Goal: Communication & Community: Answer question/provide support

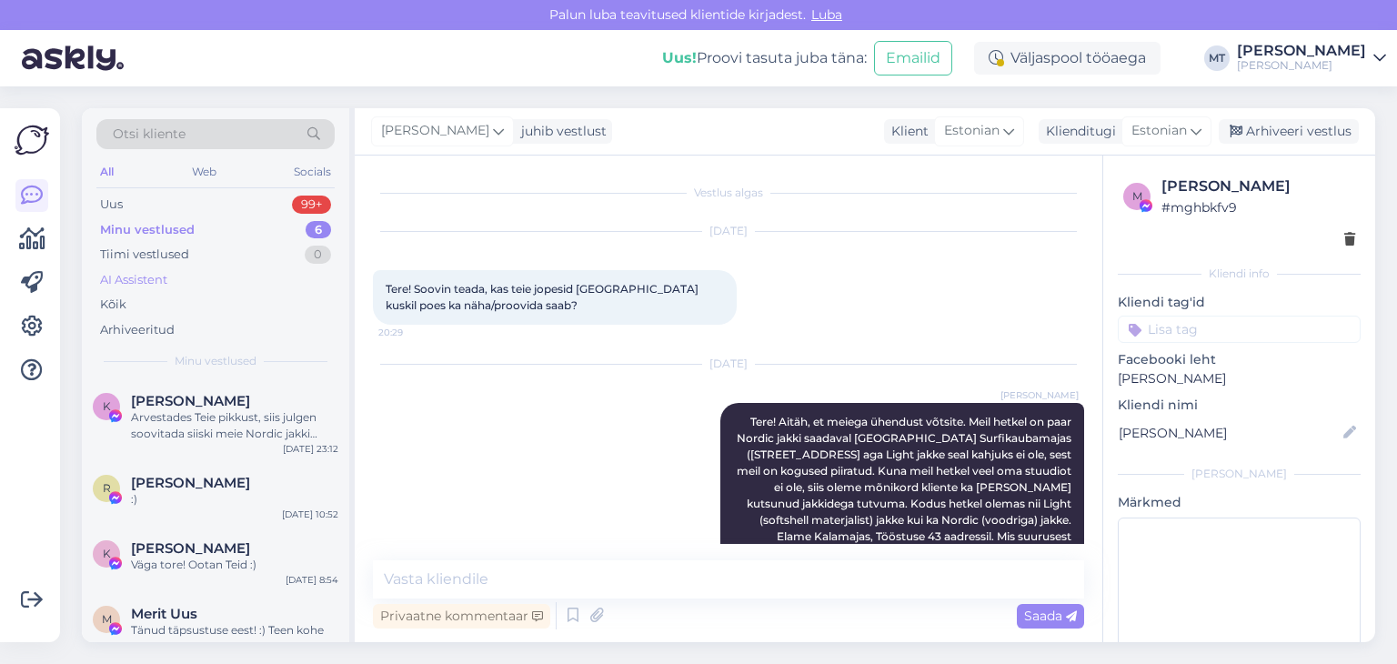
scroll to position [357, 0]
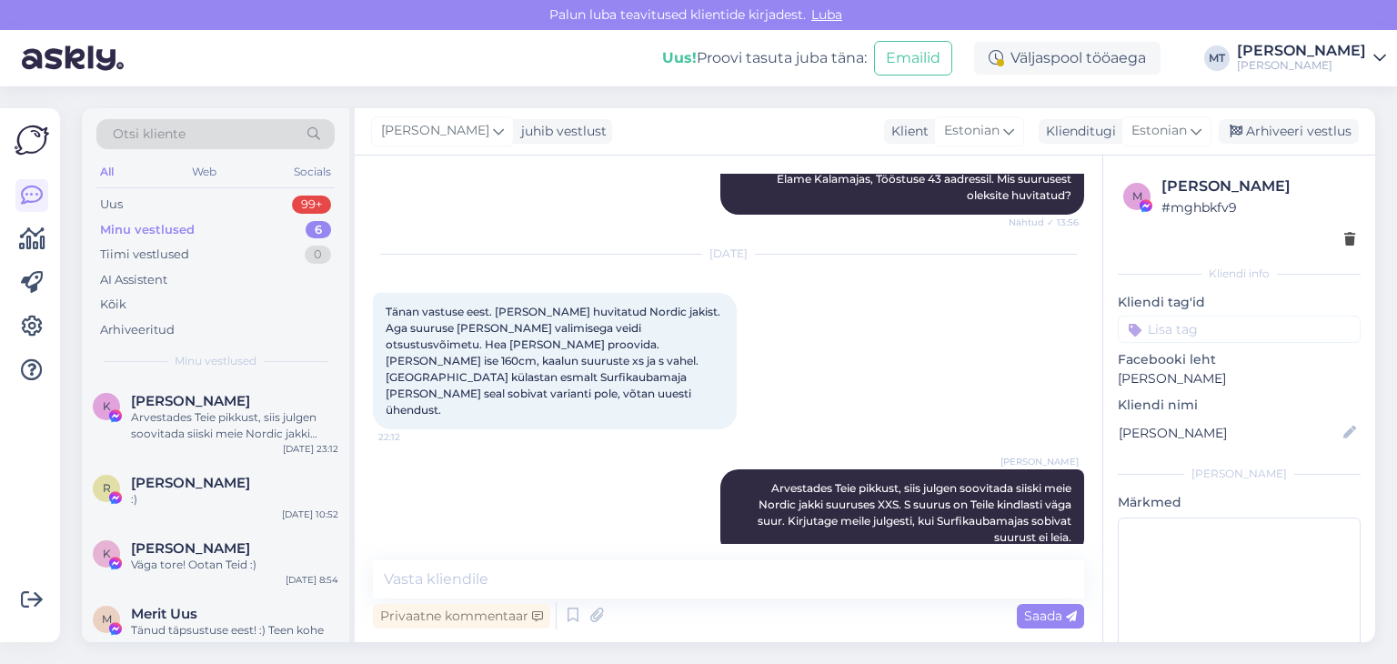
click at [163, 227] on div "Minu vestlused" at bounding box center [147, 230] width 95 height 18
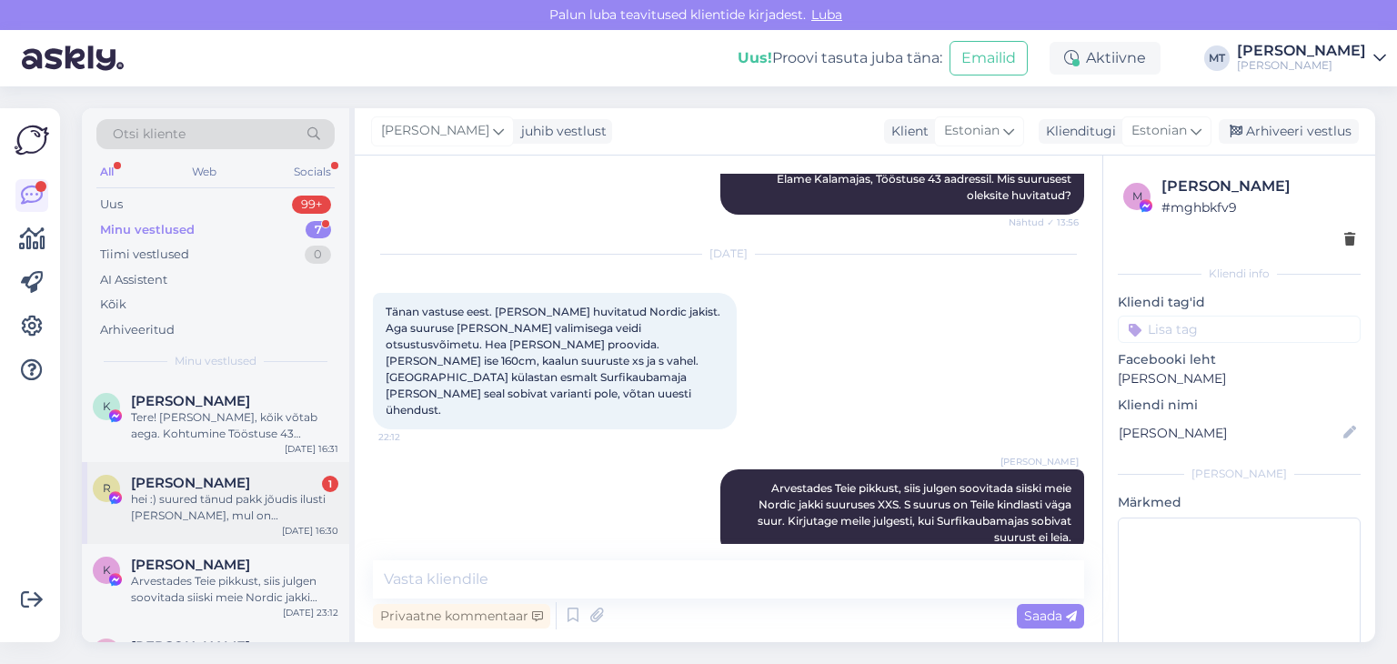
click at [208, 501] on div "hei :) suured tänud pakk jõudis ilusti [PERSON_NAME], mul on [PERSON_NAME] [PER…" at bounding box center [234, 507] width 207 height 33
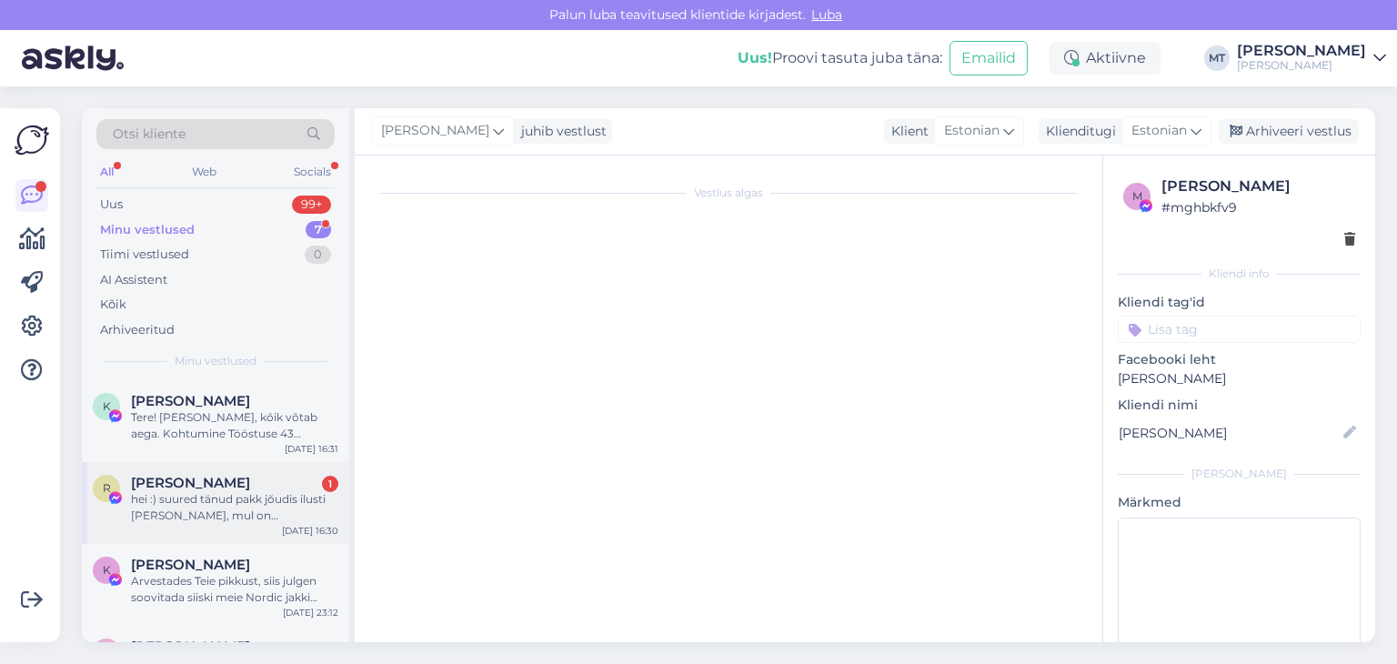
scroll to position [4671, 0]
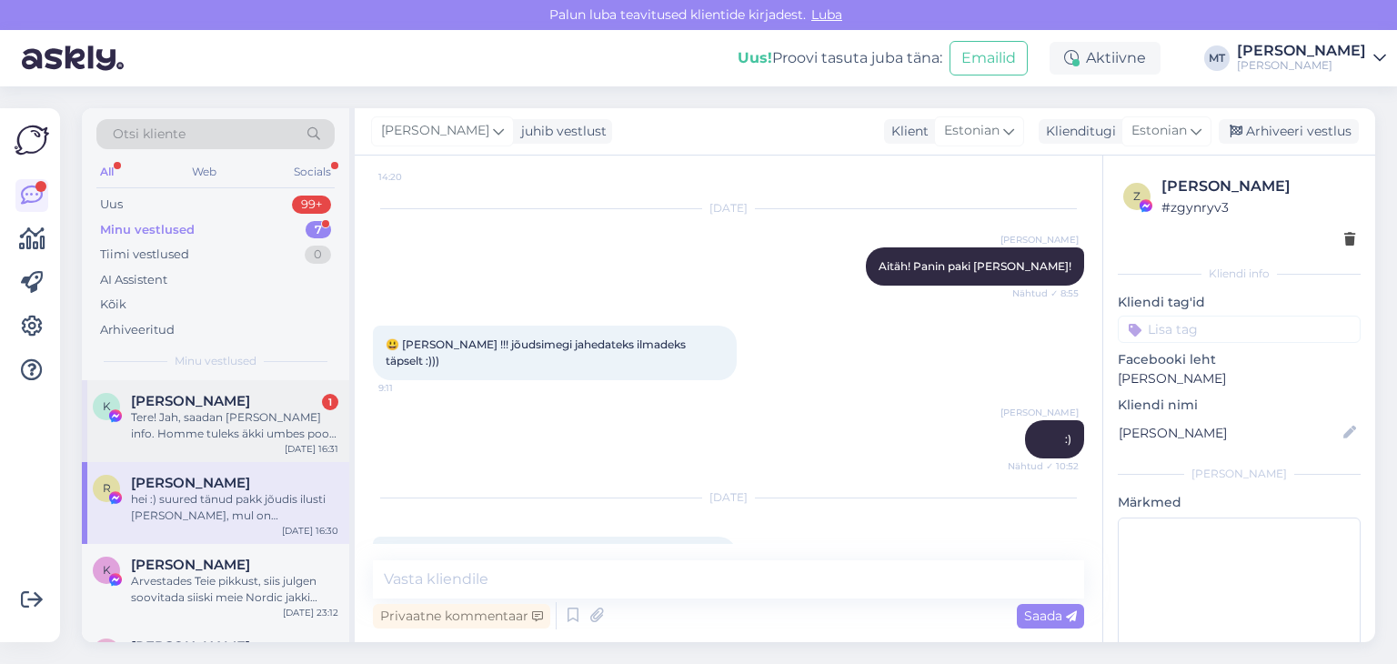
click at [225, 427] on div "Tere! Jah, saadan [PERSON_NAME] info. Homme tuleks äkki umbes pool [PERSON_NAME…" at bounding box center [234, 425] width 207 height 33
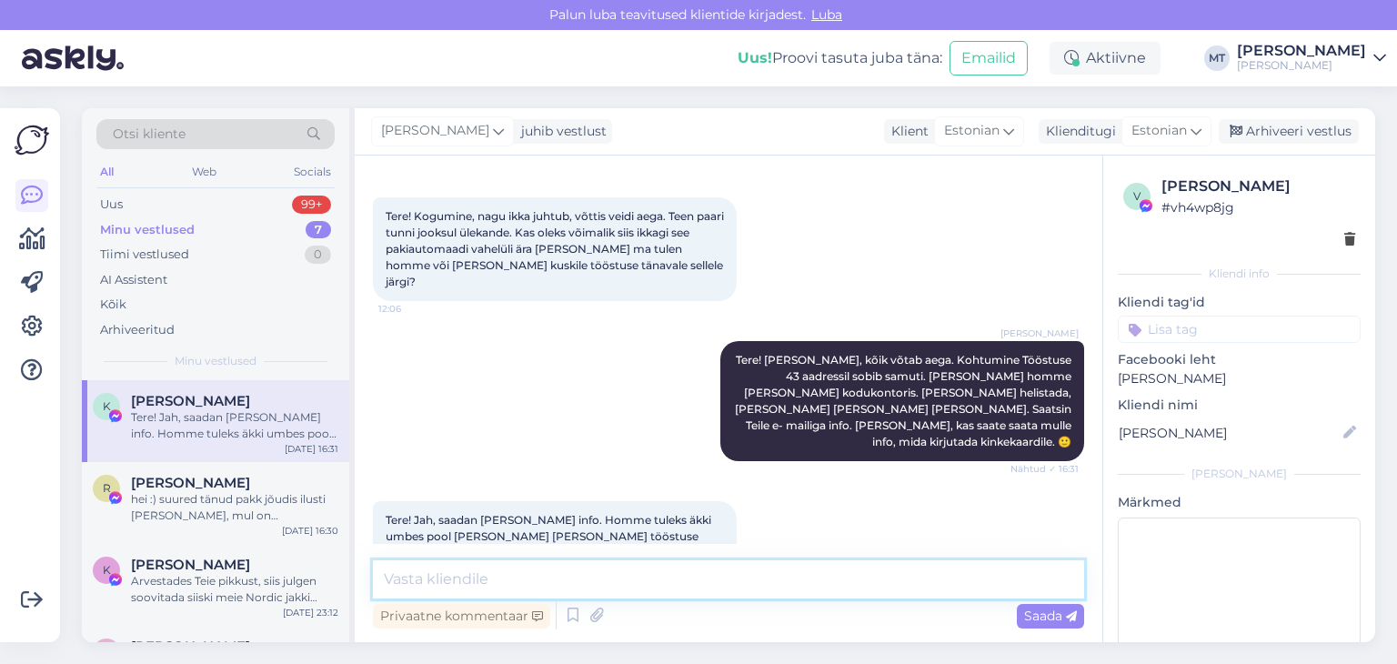
click at [518, 574] on textarea at bounding box center [728, 579] width 711 height 38
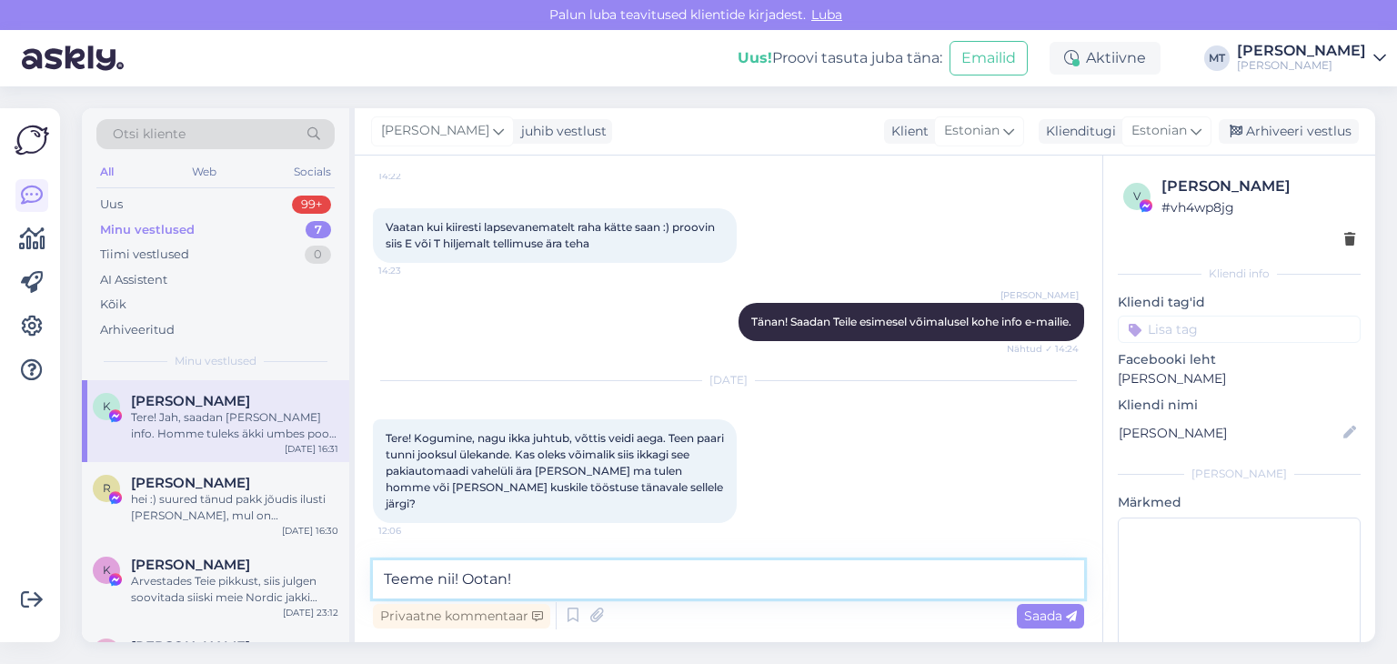
scroll to position [680, 0]
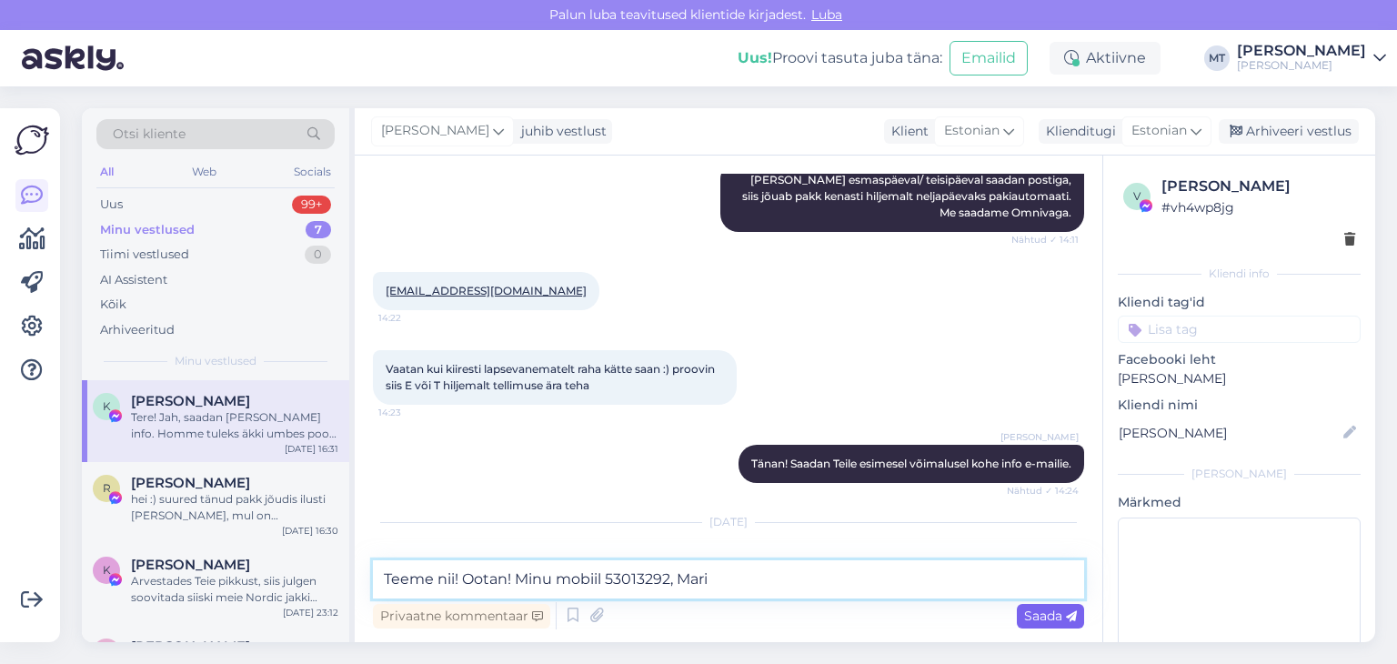
type textarea "Teeme nii! Ootan! Minu mobiil 53013292, Mari"
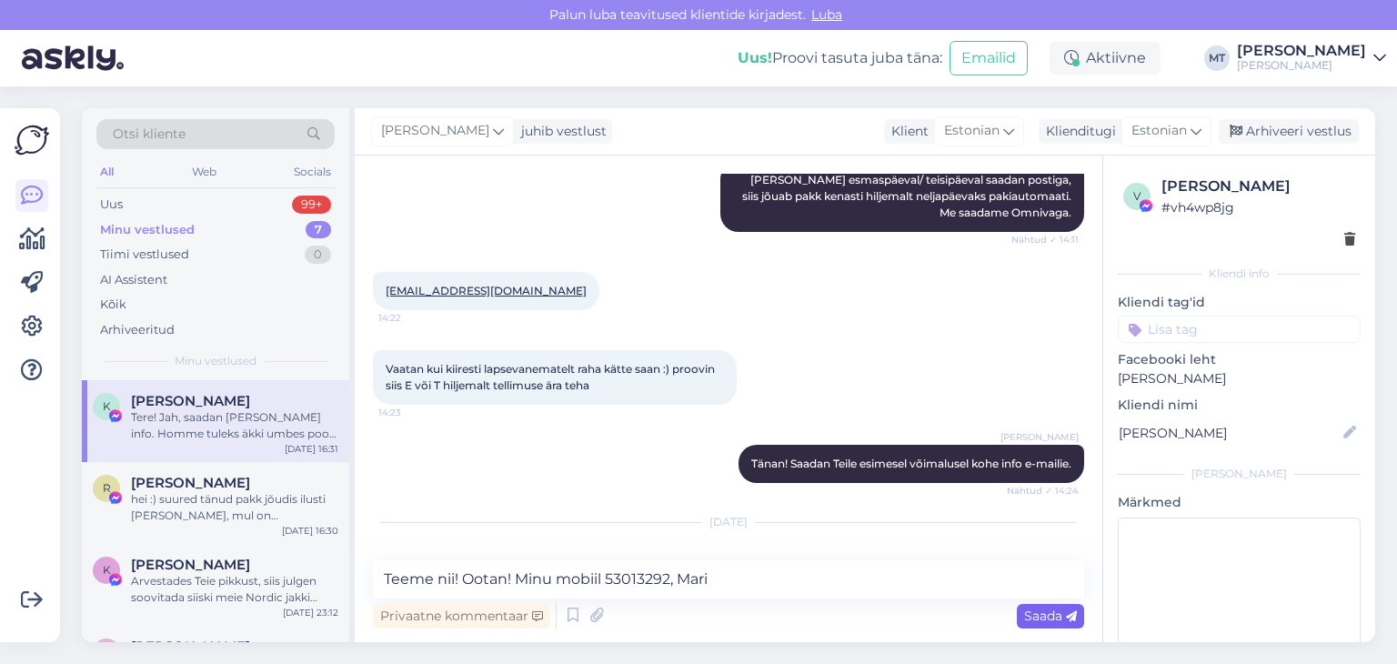
click at [1039, 619] on span "Saada" at bounding box center [1050, 616] width 53 height 16
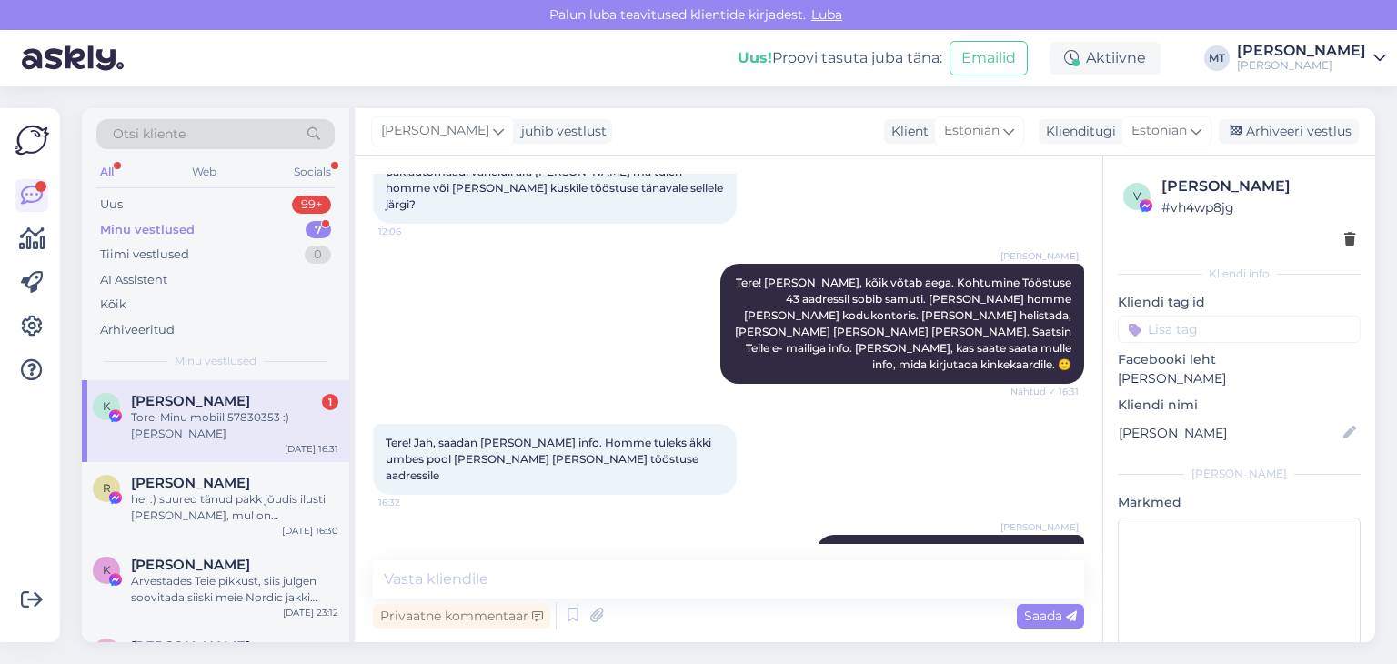
scroll to position [1201, 0]
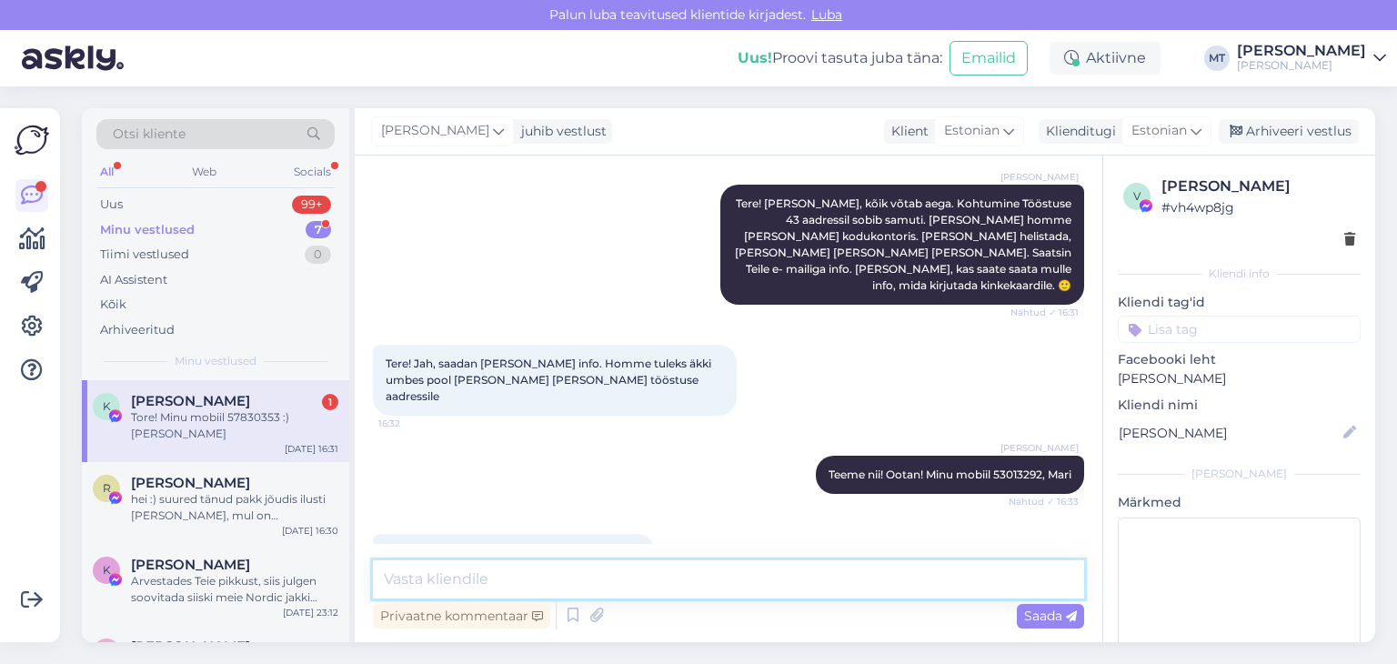
click at [441, 584] on textarea at bounding box center [728, 579] width 711 height 38
type textarea "Aitäh! :)"
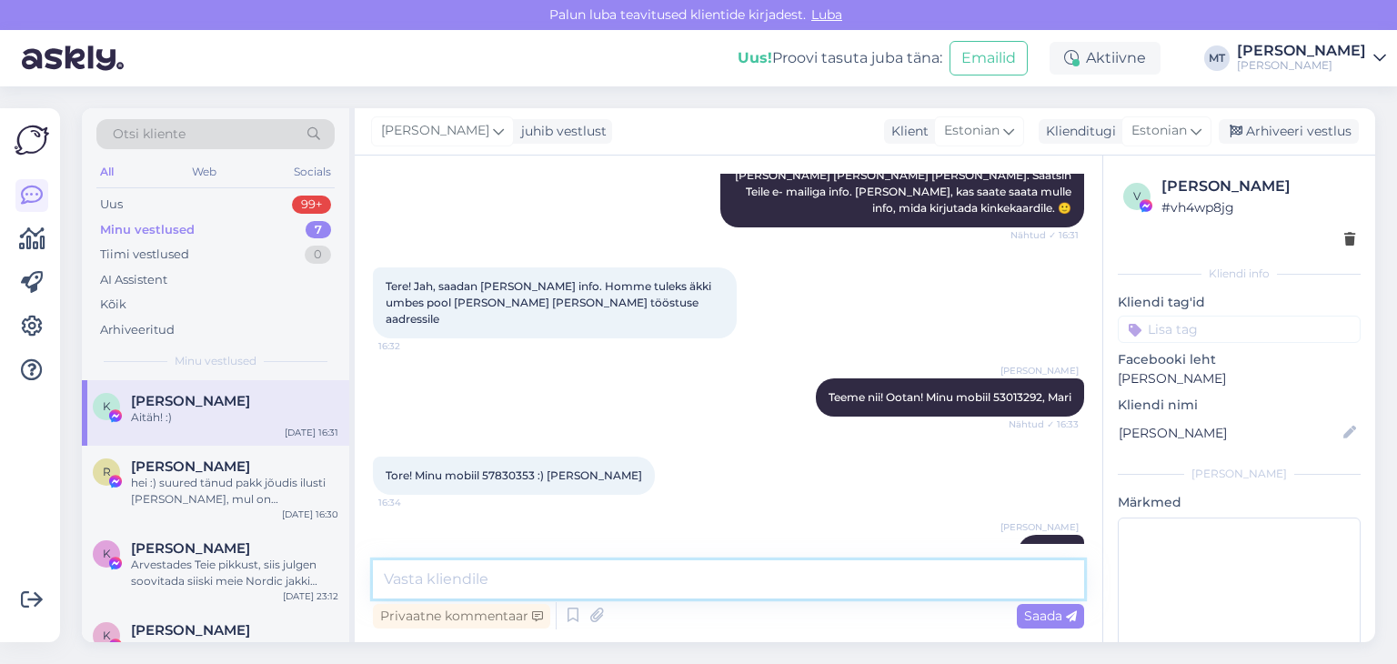
scroll to position [1373, 0]
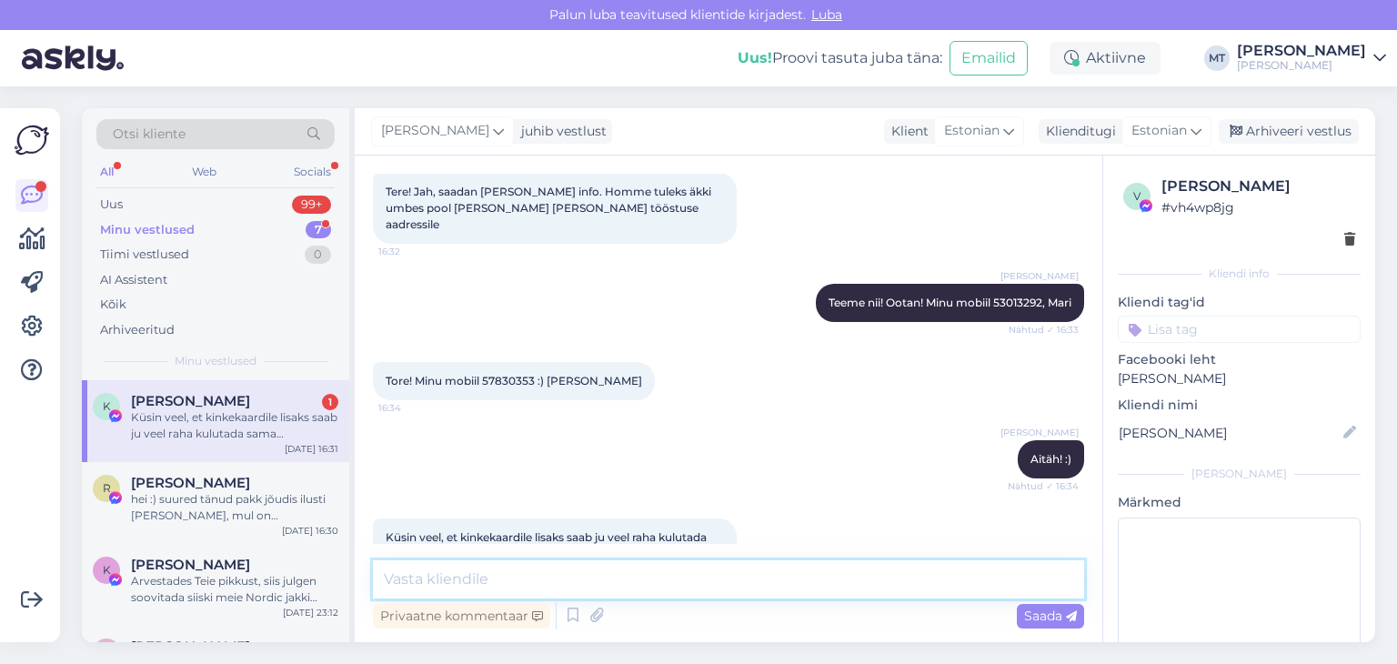
click at [443, 572] on textarea at bounding box center [728, 579] width 711 height 38
type textarea "E"
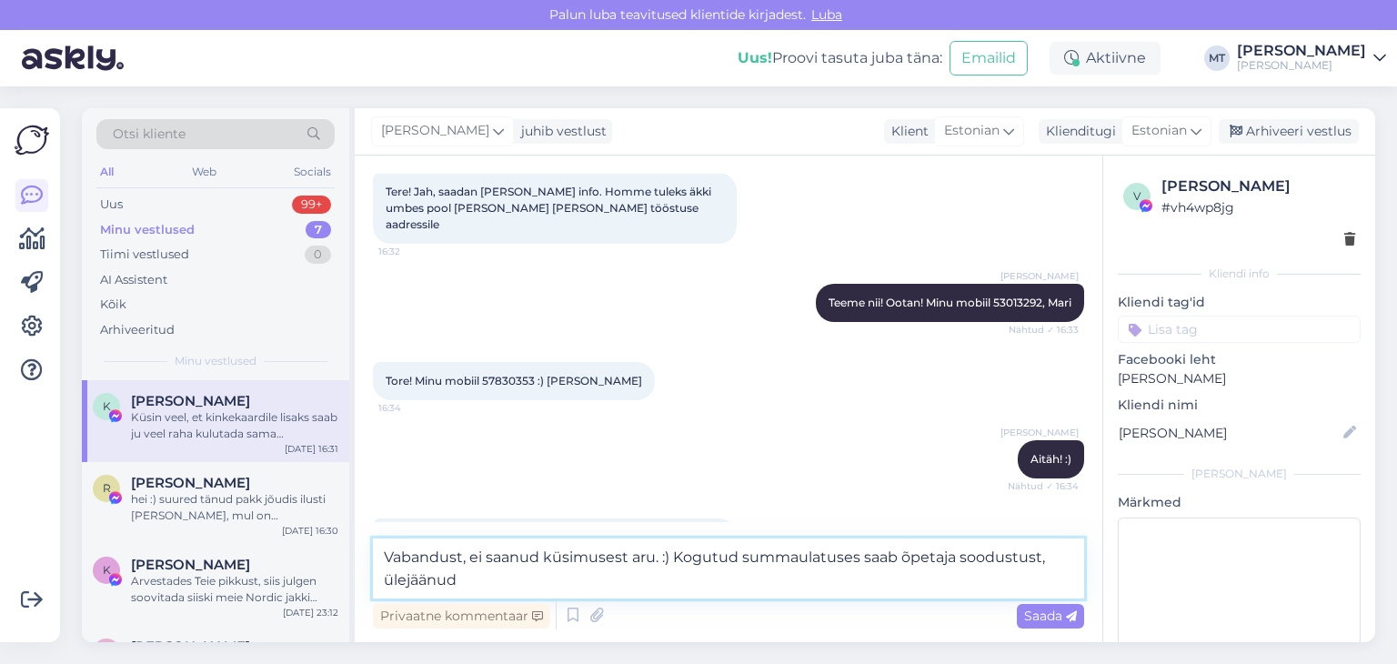
click at [799, 556] on textarea "Vabandust, ei saanud küsimusest aru. :) Kogutud summaulatuses saab õpetaja sood…" at bounding box center [728, 568] width 711 height 60
click at [463, 582] on textarea "Vabandust, ei saanud küsimusest aru. :) Kogutud summa ulatuses saab õpetaja soo…" at bounding box center [728, 568] width 711 height 60
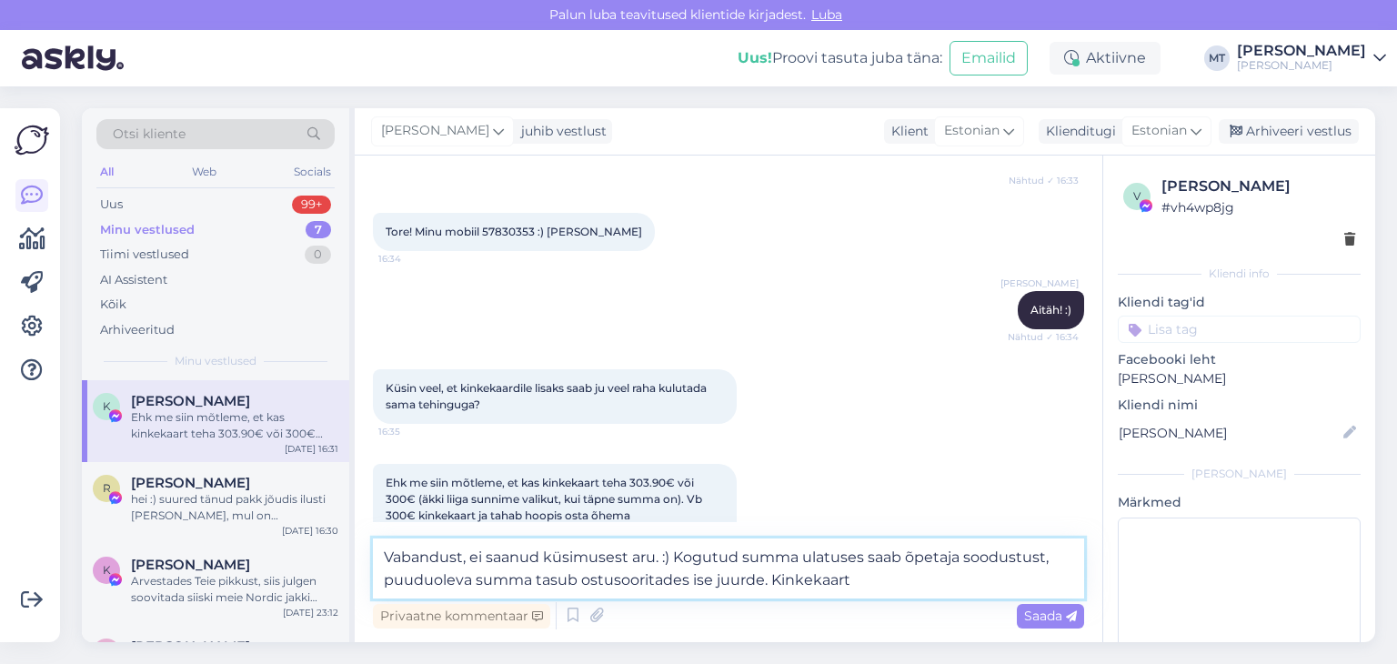
drag, startPoint x: 852, startPoint y: 576, endPoint x: 831, endPoint y: 576, distance: 20.9
click at [831, 576] on textarea "Vabandust, ei saanud küsimusest aru. :) Kogutud summa ulatuses saab õpetaja soo…" at bounding box center [728, 568] width 711 height 60
drag, startPoint x: 669, startPoint y: 560, endPoint x: 369, endPoint y: 518, distance: 303.2
click at [369, 518] on div "Vestlus algas [DATE] Tere! Tunnen huvi kinkekaardi vastu. [PERSON_NAME] [PERSON…" at bounding box center [729, 399] width 748 height 487
click at [994, 560] on textarea "[PERSON_NAME] summa ulatuses saab õpetaja soodustust, puuduoleva summa tasub os…" at bounding box center [728, 568] width 711 height 60
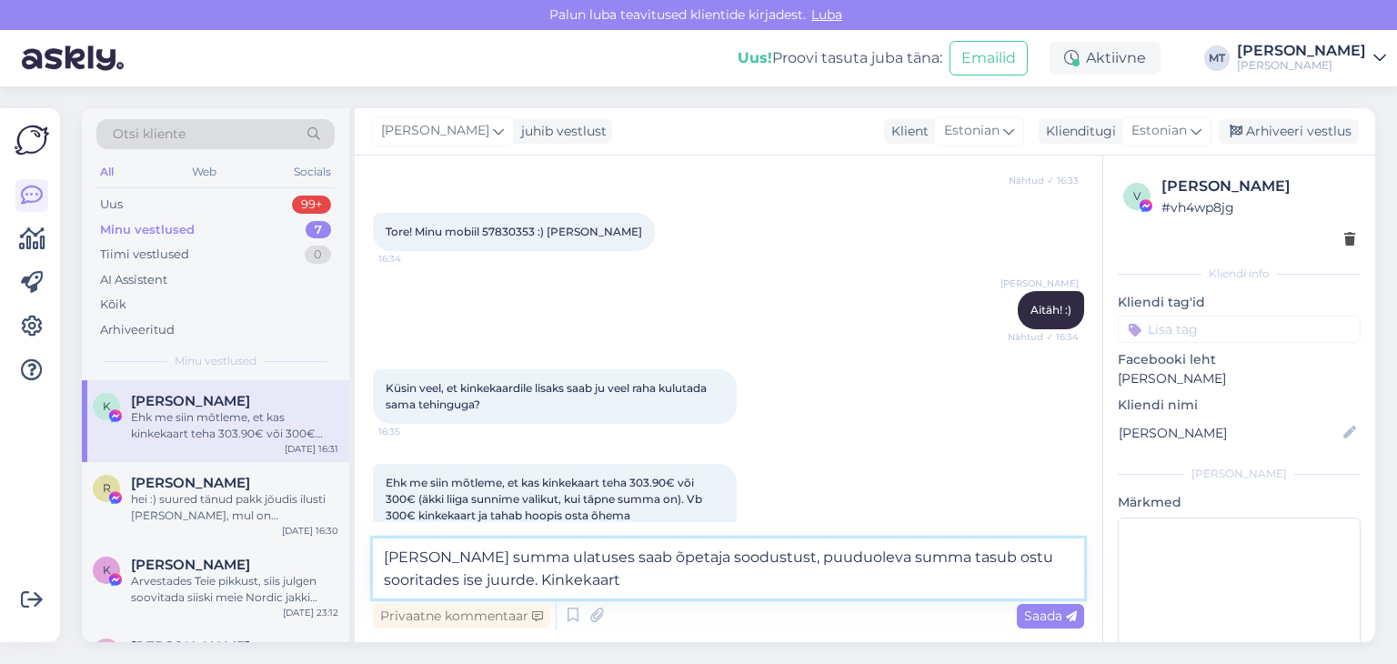
drag, startPoint x: 562, startPoint y: 588, endPoint x: 462, endPoint y: 574, distance: 101.0
click at [462, 574] on textarea "[PERSON_NAME] summa ulatuses saab õpetaja soodustust, puuduoleva summa tasub os…" at bounding box center [728, 568] width 711 height 60
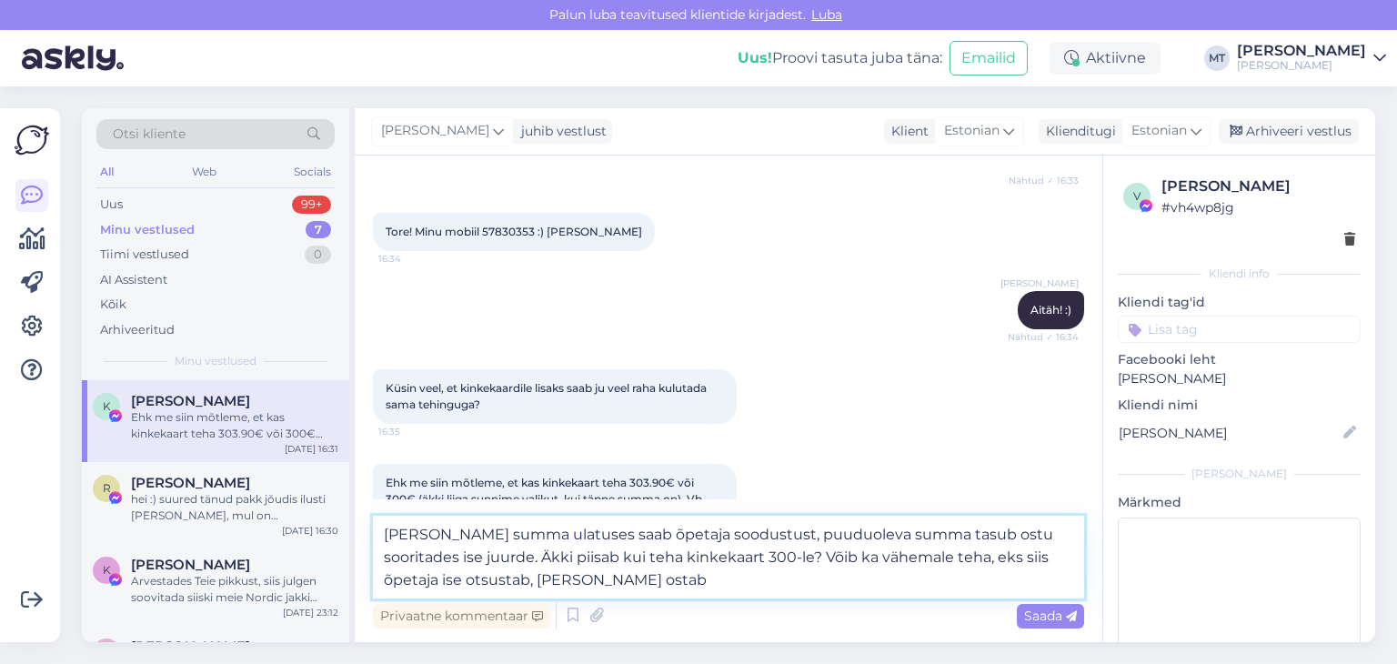
click at [800, 563] on textarea "[PERSON_NAME] summa ulatuses saab õpetaja soodustust, puuduoleva summa tasub os…" at bounding box center [728, 557] width 711 height 83
click at [877, 558] on textarea "[PERSON_NAME] summa ulatuses saab õpetaja soodustust, puuduoleva summa tasub os…" at bounding box center [728, 557] width 711 height 83
click at [669, 579] on textarea "[PERSON_NAME] summa ulatuses saab õpetaja soodustust, puuduoleva summa tasub os…" at bounding box center [728, 557] width 711 height 83
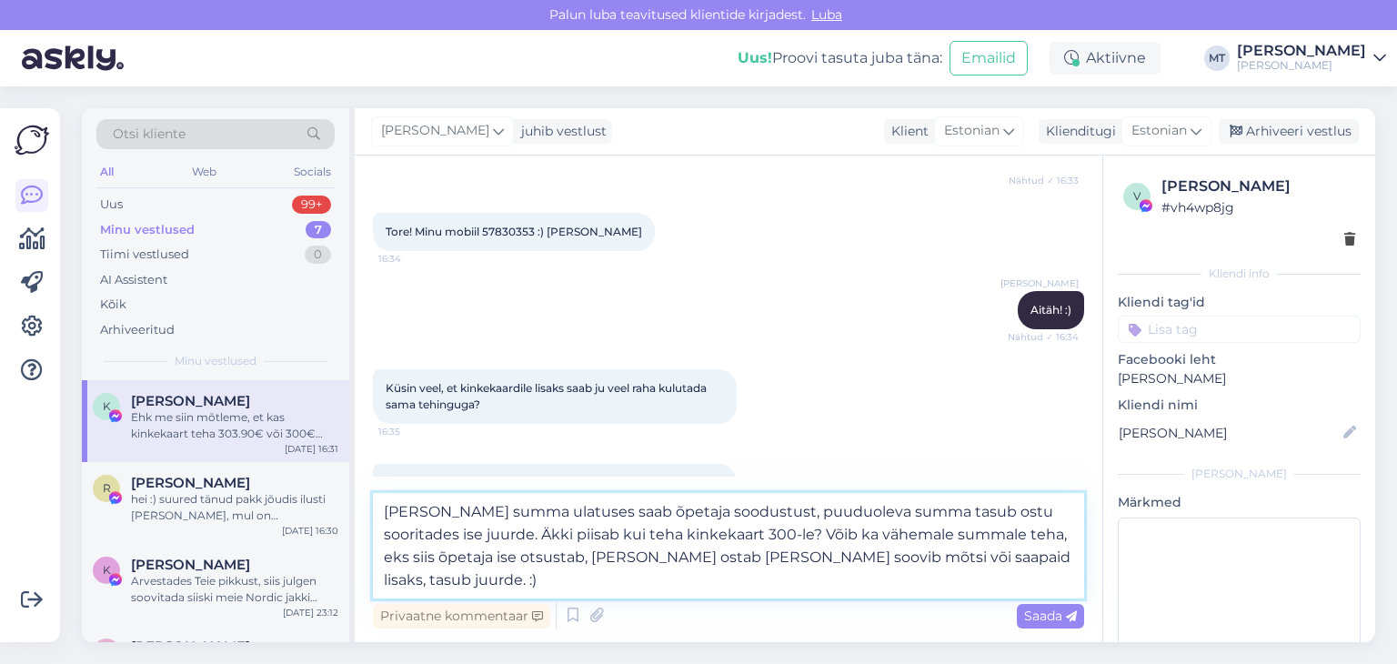
click at [782, 555] on textarea "[PERSON_NAME] summa ulatuses saab õpetaja soodustust, puuduoleva summa tasub os…" at bounding box center [728, 546] width 711 height 106
click at [788, 556] on textarea "[PERSON_NAME] summa ulatuses saab õpetaja soodustust, puuduoleva summa tasub os…" at bounding box center [728, 546] width 711 height 106
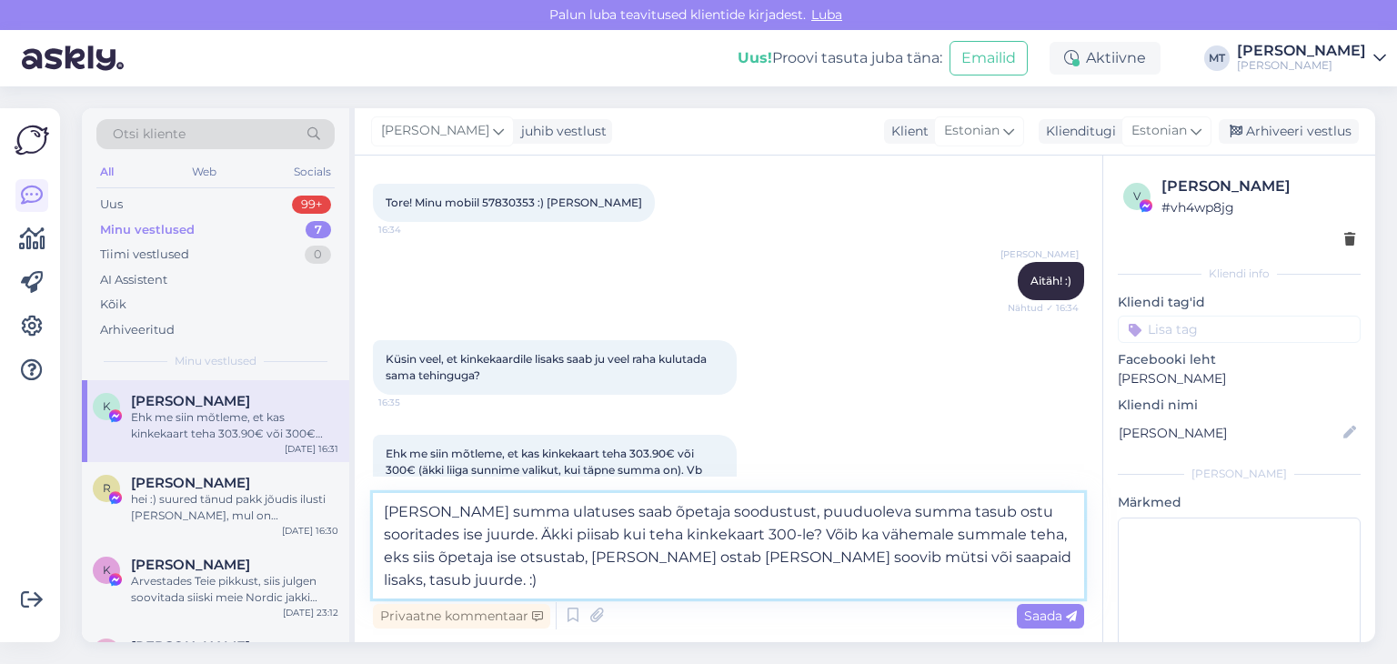
scroll to position [1567, 0]
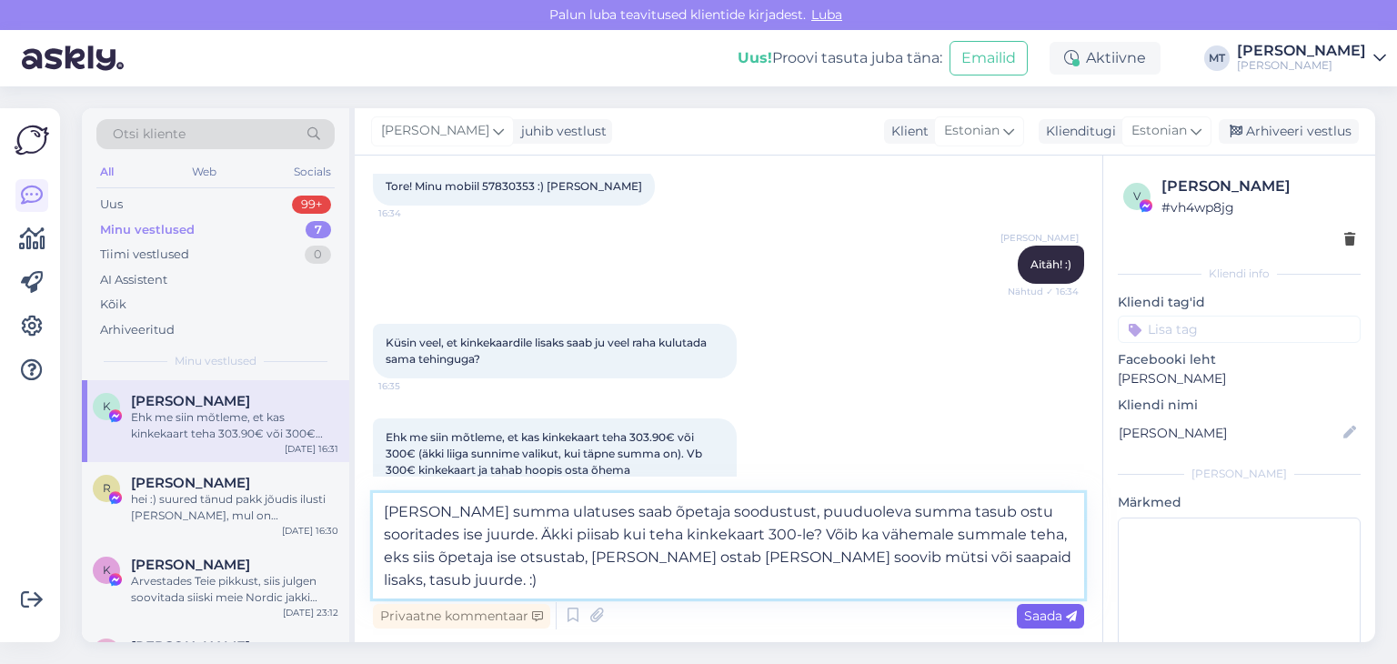
type textarea "[PERSON_NAME] summa ulatuses saab õpetaja soodustust, puuduoleva summa tasub os…"
click at [1036, 618] on span "Saada" at bounding box center [1050, 616] width 53 height 16
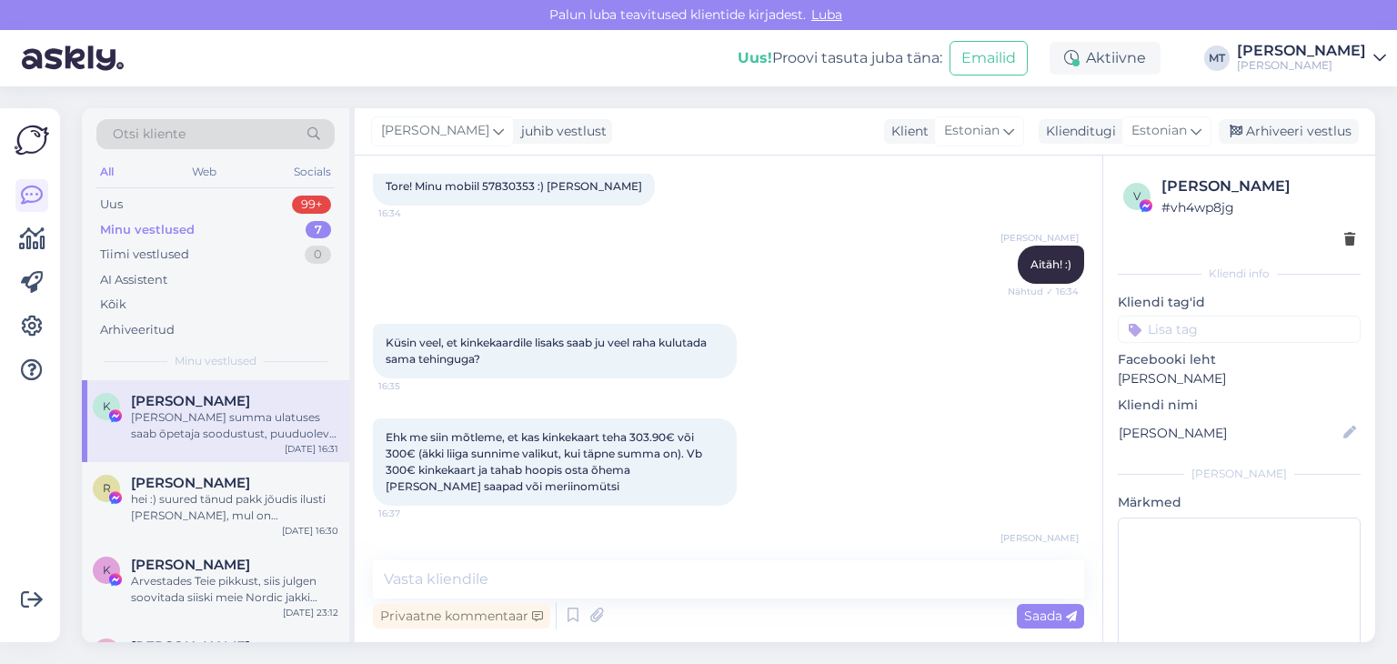
scroll to position [1644, 0]
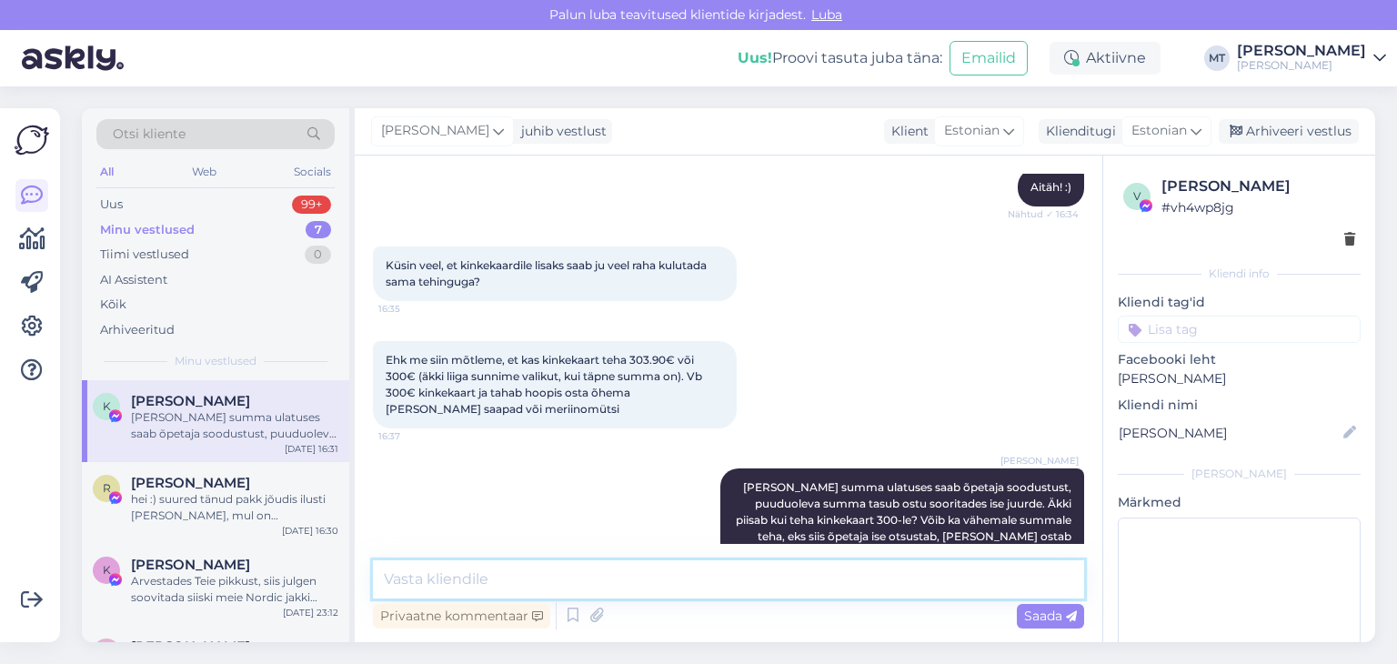
click at [474, 578] on textarea at bounding box center [728, 579] width 711 height 38
click at [435, 584] on textarea at bounding box center [728, 579] width 711 height 38
click at [407, 586] on textarea at bounding box center [728, 579] width 711 height 38
type textarea "Või kuidas Te olete mõelnud?"
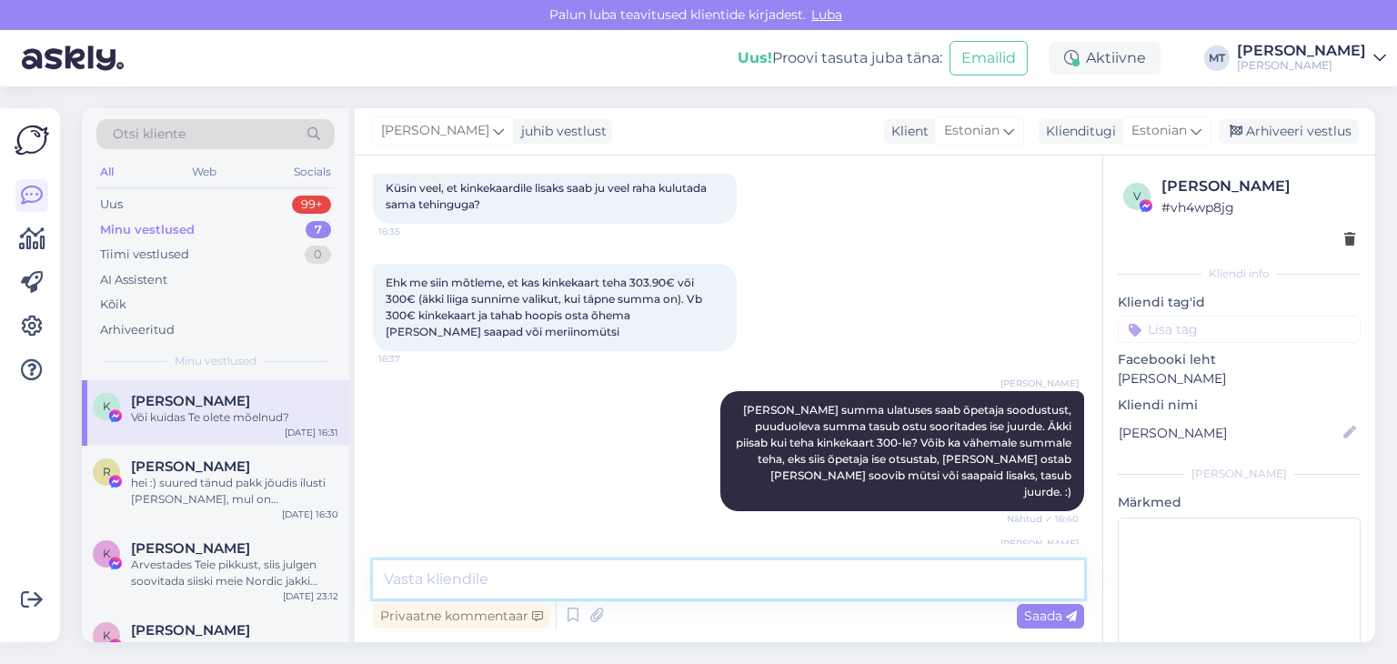
scroll to position [1816, 0]
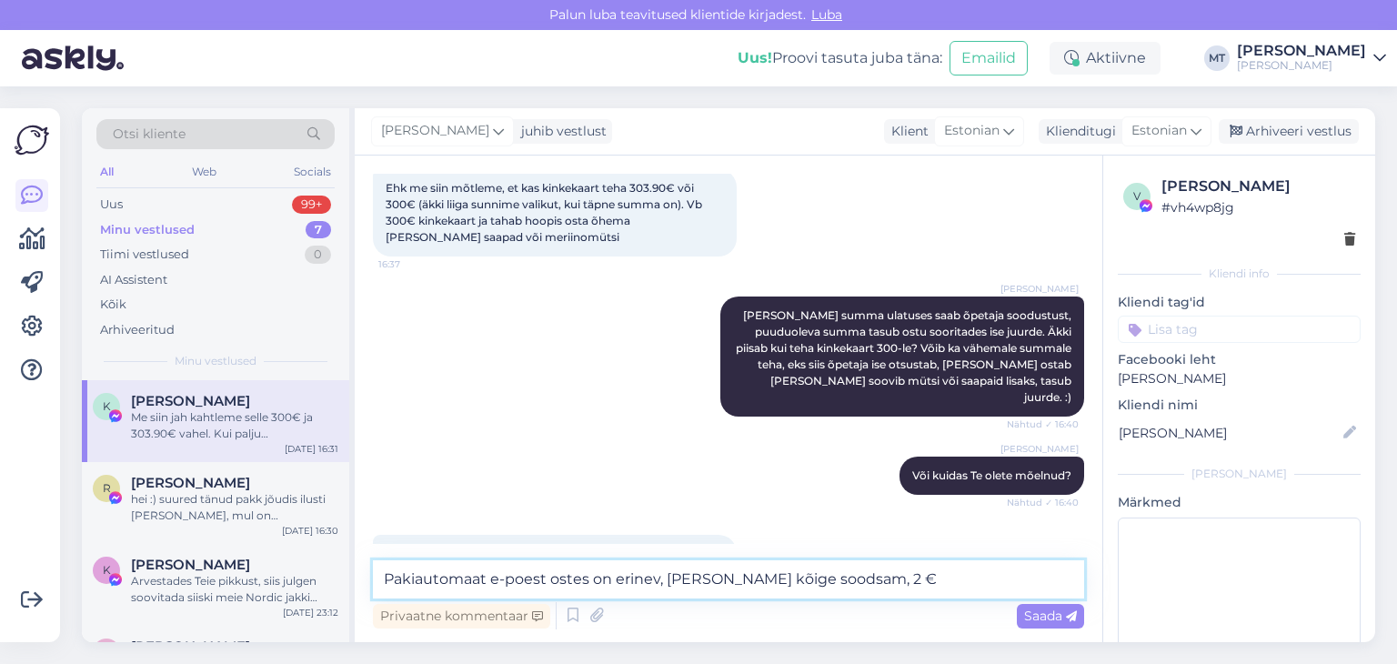
click at [484, 576] on textarea "Pakiautomaat e-poest ostes on erinev, [PERSON_NAME] kõige soodsam, 2 €" at bounding box center [728, 579] width 711 height 38
drag, startPoint x: 593, startPoint y: 580, endPoint x: 542, endPoint y: 569, distance: 52.1
click at [542, 569] on textarea "Pakiautomaadi hind e-poest ostes on erinev, Venipak kõige soodsam, 2 €" at bounding box center [728, 579] width 711 height 38
drag, startPoint x: 633, startPoint y: 580, endPoint x: 538, endPoint y: 577, distance: 94.7
click at [538, 577] on textarea "Pakiautomaadi hind e-poest ostes on erinev, Venipak kõige soodsam, 2 €" at bounding box center [728, 579] width 711 height 38
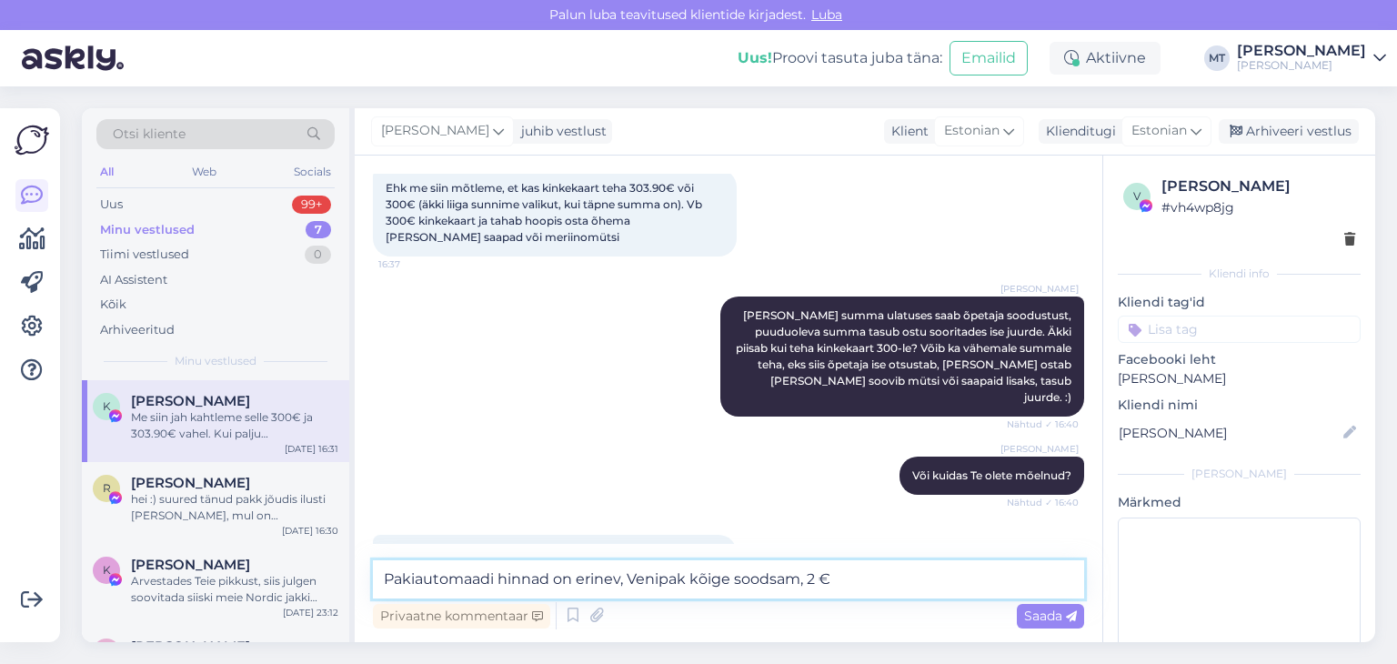
click at [620, 578] on textarea "Pakiautomaadi hinnad on erinev, Venipak kõige soodsam, 2 €" at bounding box center [728, 579] width 711 height 38
click at [829, 580] on textarea "Pakiautomaadi hinnad on erinevad, Venipak kõige soodsam, 2 €" at bounding box center [728, 579] width 711 height 38
type textarea "Pakiautomaadi hinnad on erinevad, Venipak kõige soodsam, u 2 €"
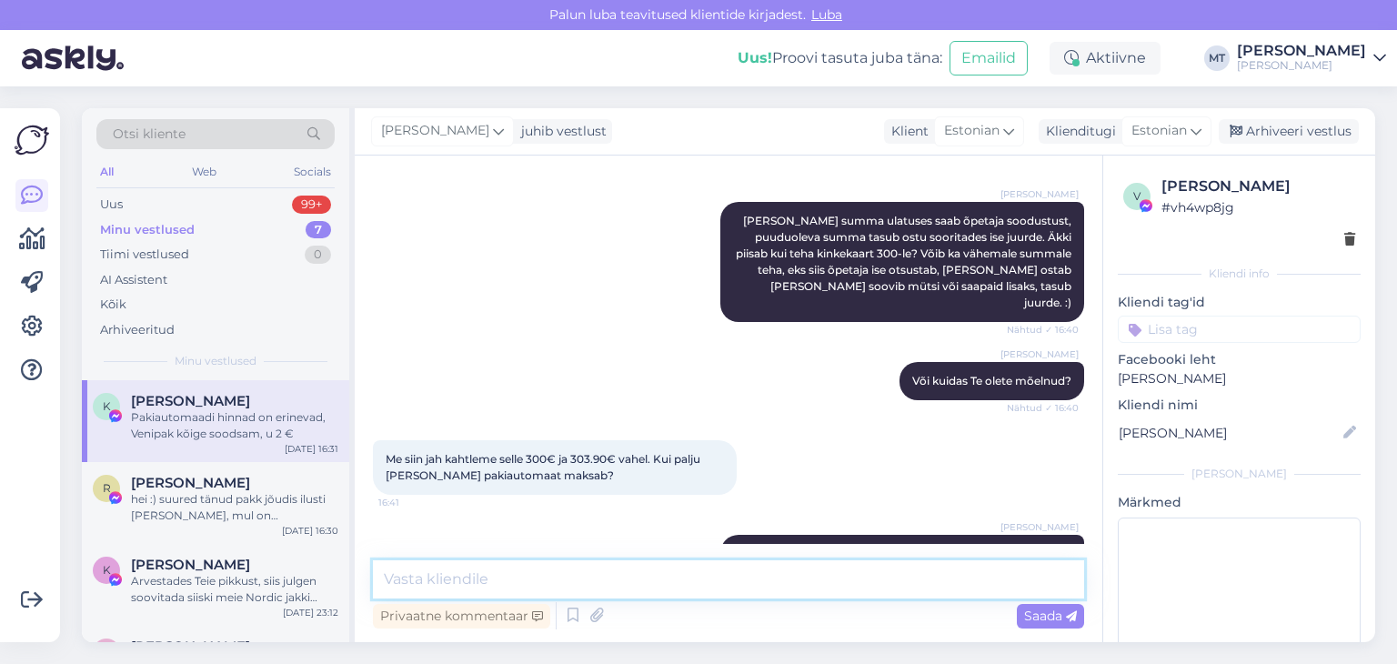
click at [415, 589] on textarea at bounding box center [728, 579] width 711 height 38
type textarea "O"
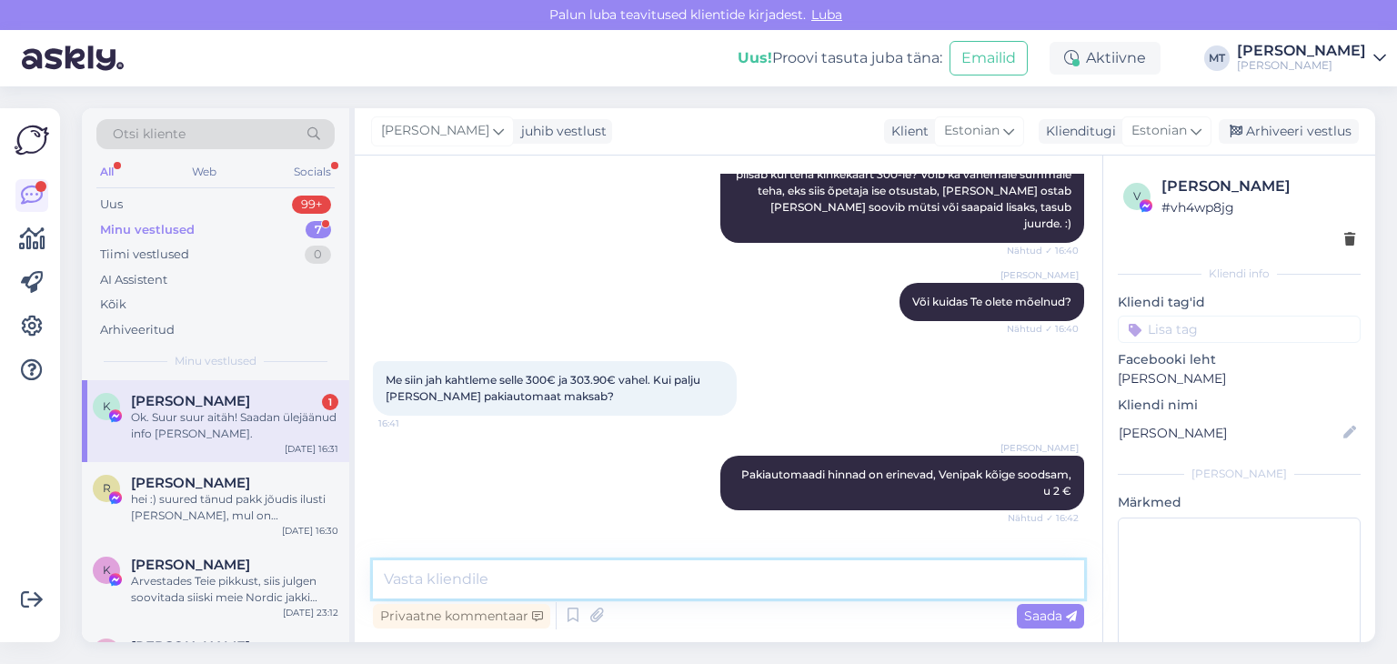
click at [458, 581] on textarea at bounding box center [728, 579] width 711 height 38
drag, startPoint x: 485, startPoint y: 583, endPoint x: 378, endPoint y: 580, distance: 106.5
click at [378, 580] on textarea "Jään ootama! Aitäh Teile!" at bounding box center [728, 579] width 711 height 38
click at [488, 582] on textarea "Aitäh Teile!" at bounding box center [728, 579] width 711 height 38
paste textarea "Jään ootama!"
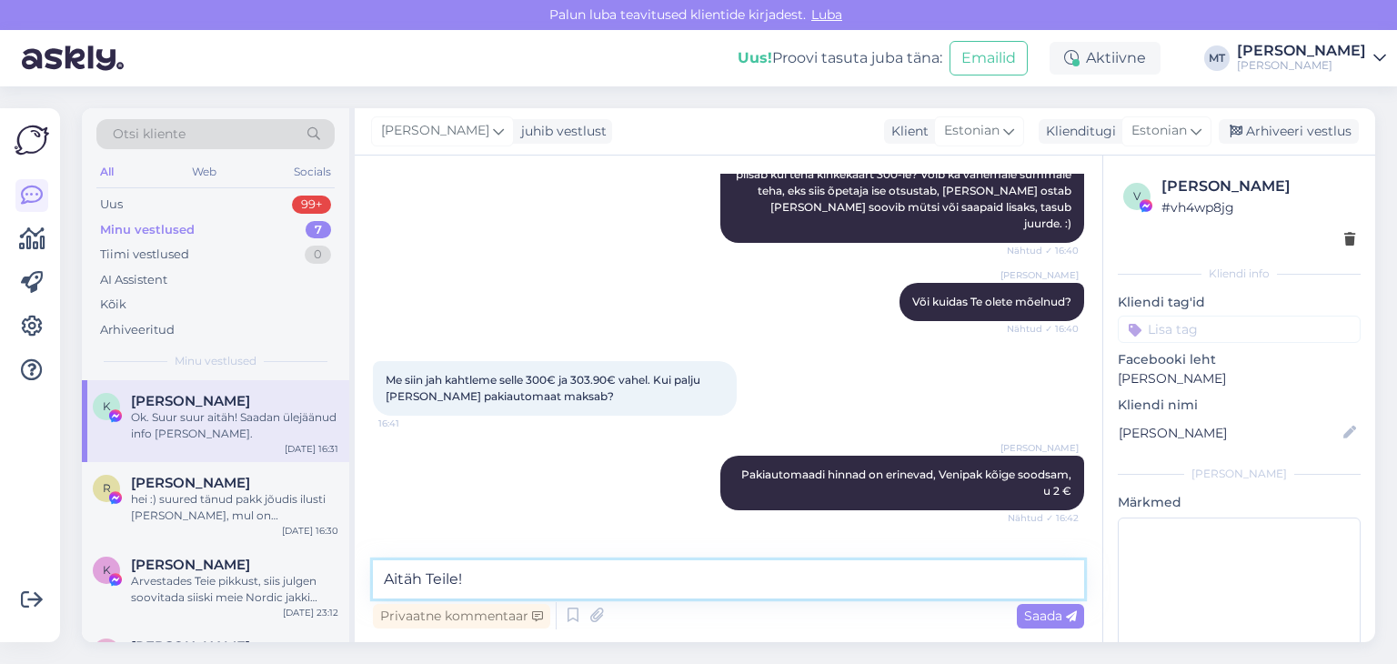
type textarea "Aitäh Teile! Jään ootama!"
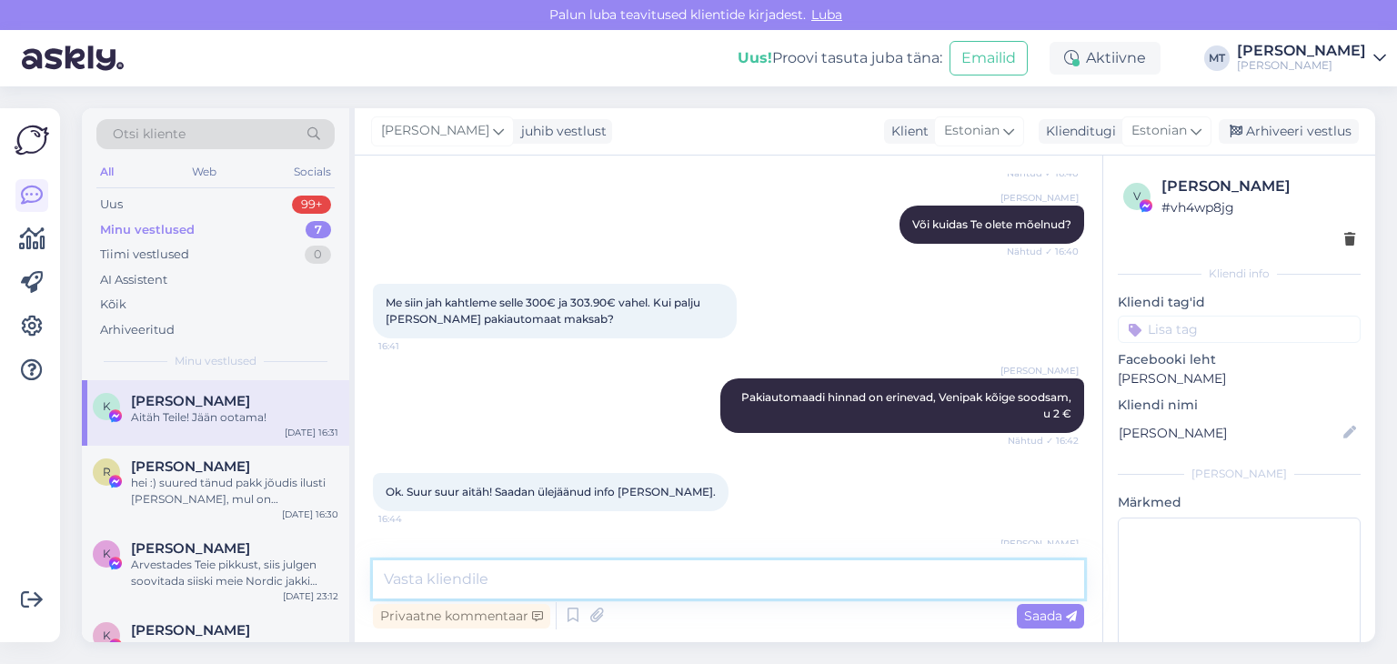
click at [492, 566] on textarea at bounding box center [728, 579] width 711 height 38
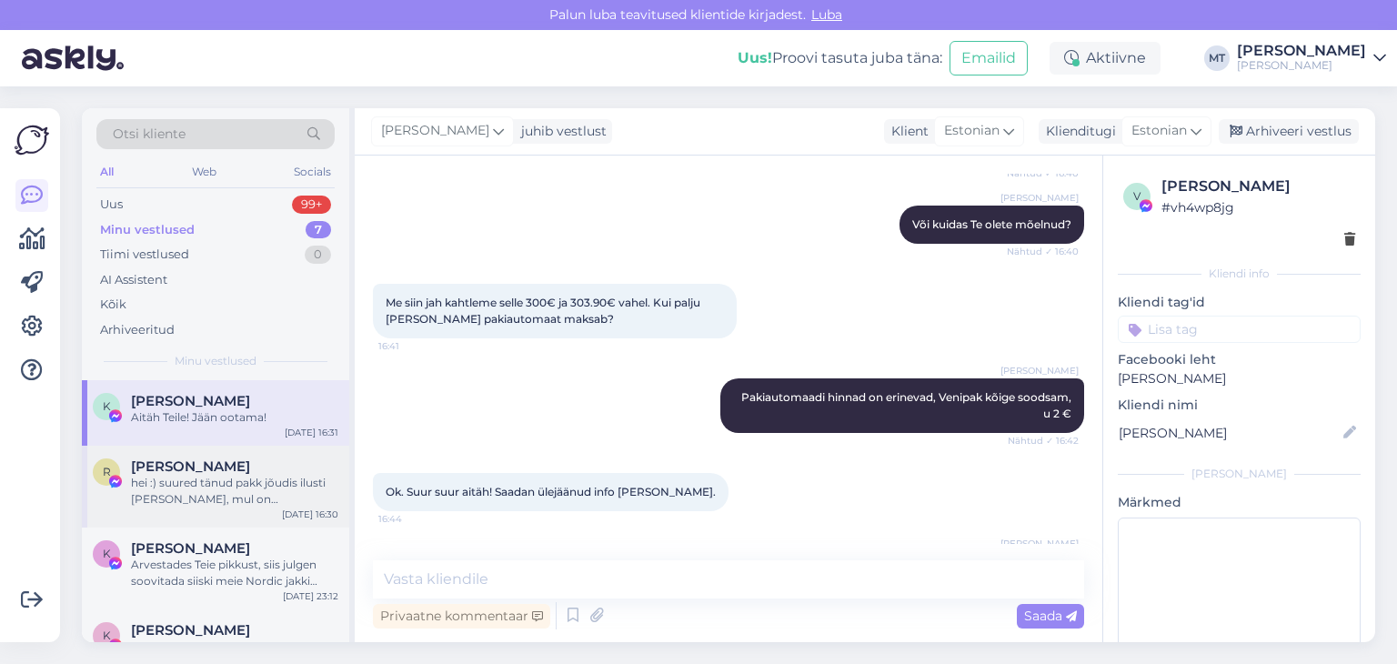
click at [179, 480] on div "hei :) suured tänud pakk jõudis ilusti [PERSON_NAME], mul on [PERSON_NAME] [PER…" at bounding box center [234, 491] width 207 height 33
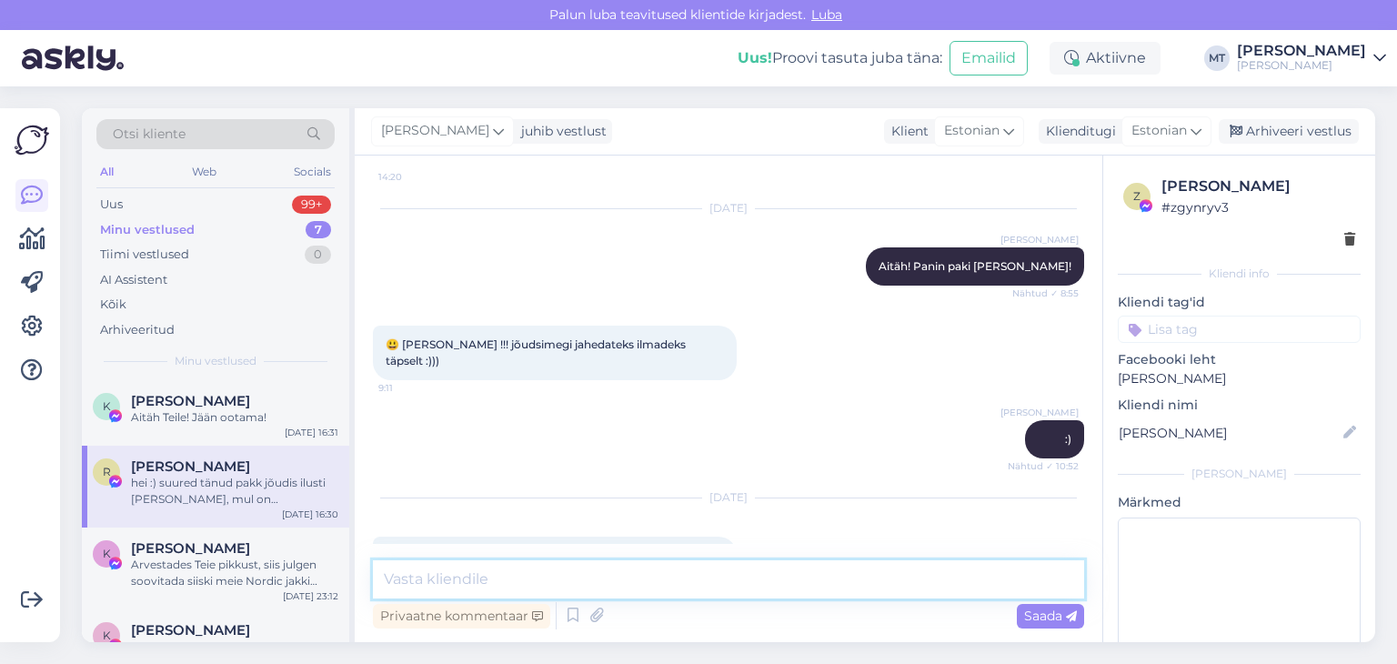
click at [417, 576] on textarea at bounding box center [728, 579] width 711 height 38
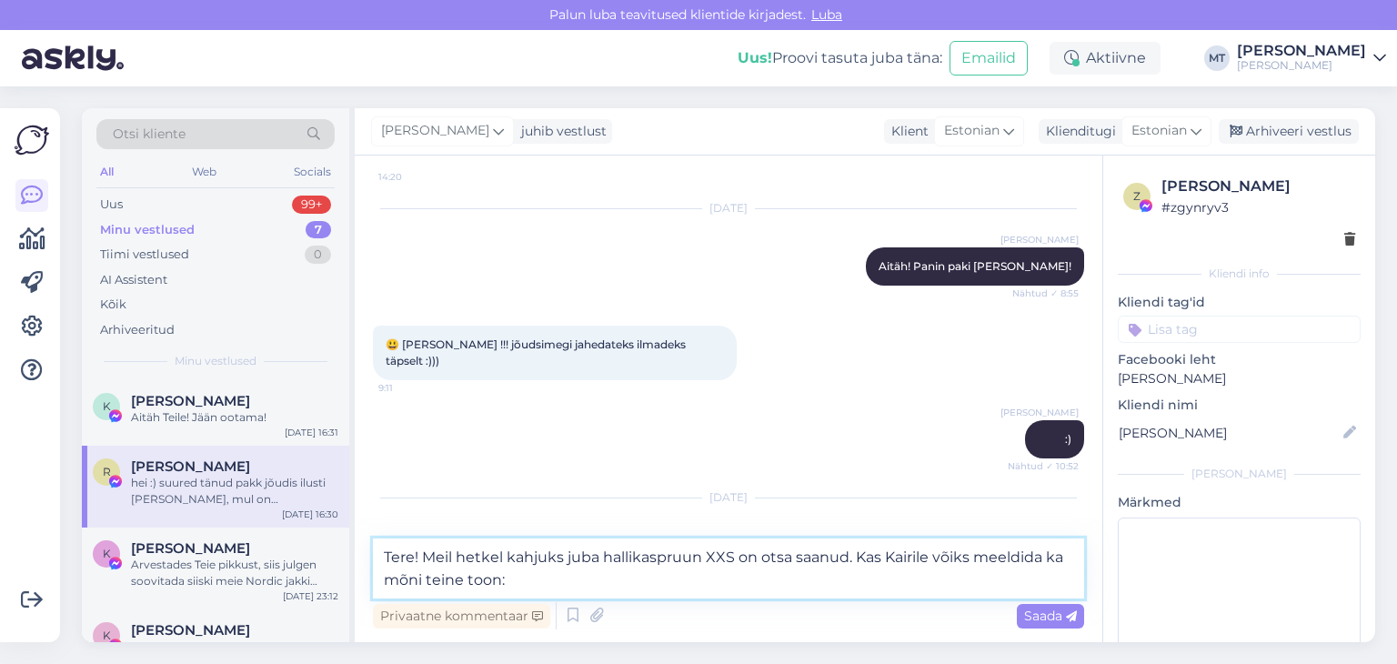
click at [424, 554] on textarea "Tere! Meil hetkel kahjuks juba hallikaspruun XXS on otsa saanud. Kas Kairile võ…" at bounding box center [728, 568] width 711 height 60
click at [689, 576] on textarea "Tere! Hea meelega vahetame aga hetkel kahjuks juba hallikaspruun XXS on otsa sa…" at bounding box center [728, 568] width 711 height 60
paste textarea "[URL][DOMAIN_NAME][PERSON_NAME]"
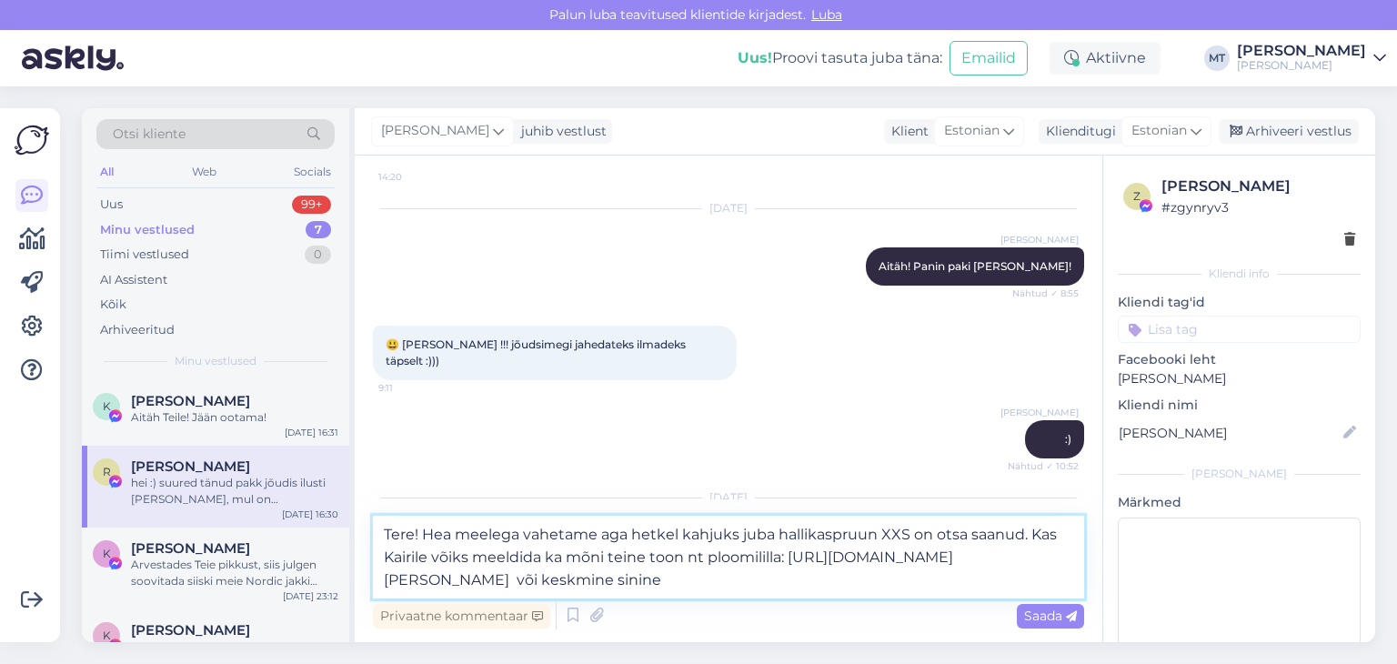
click at [1031, 534] on textarea "Tere! Hea meelega vahetame aga hetkel kahjuks juba hallikaspruun XXS on otsa sa…" at bounding box center [728, 557] width 711 height 83
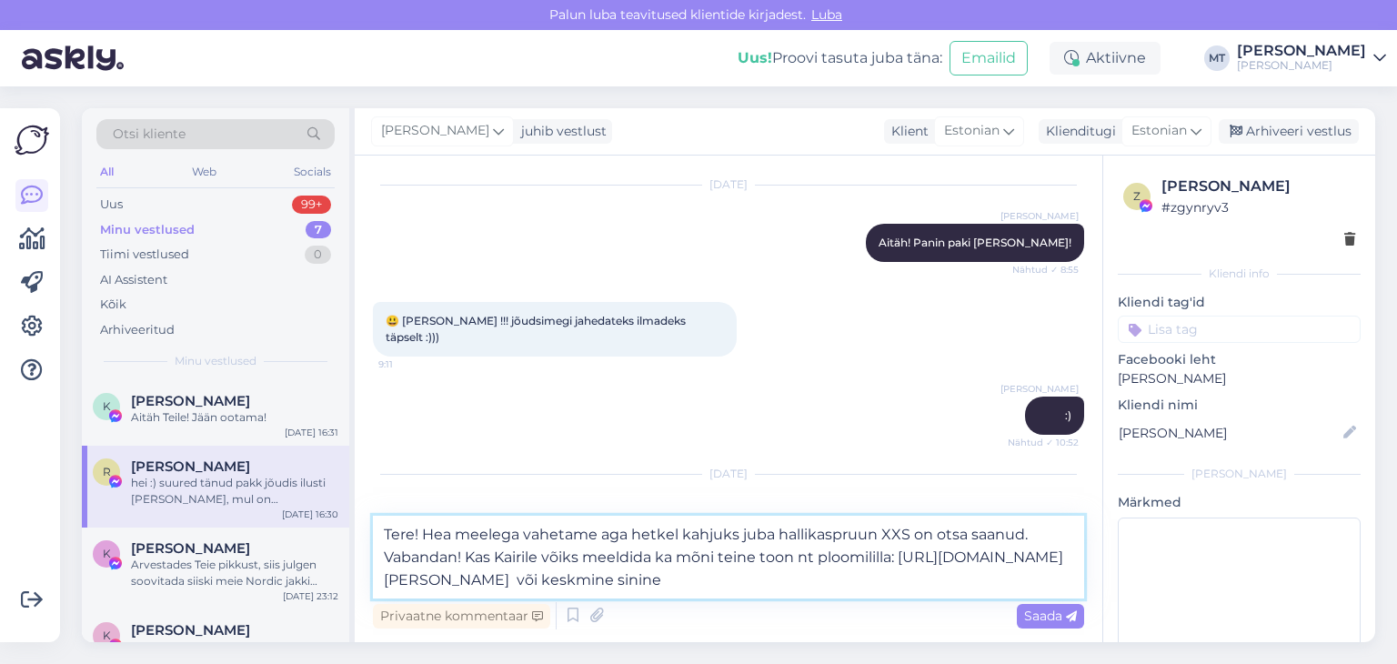
scroll to position [4715, 0]
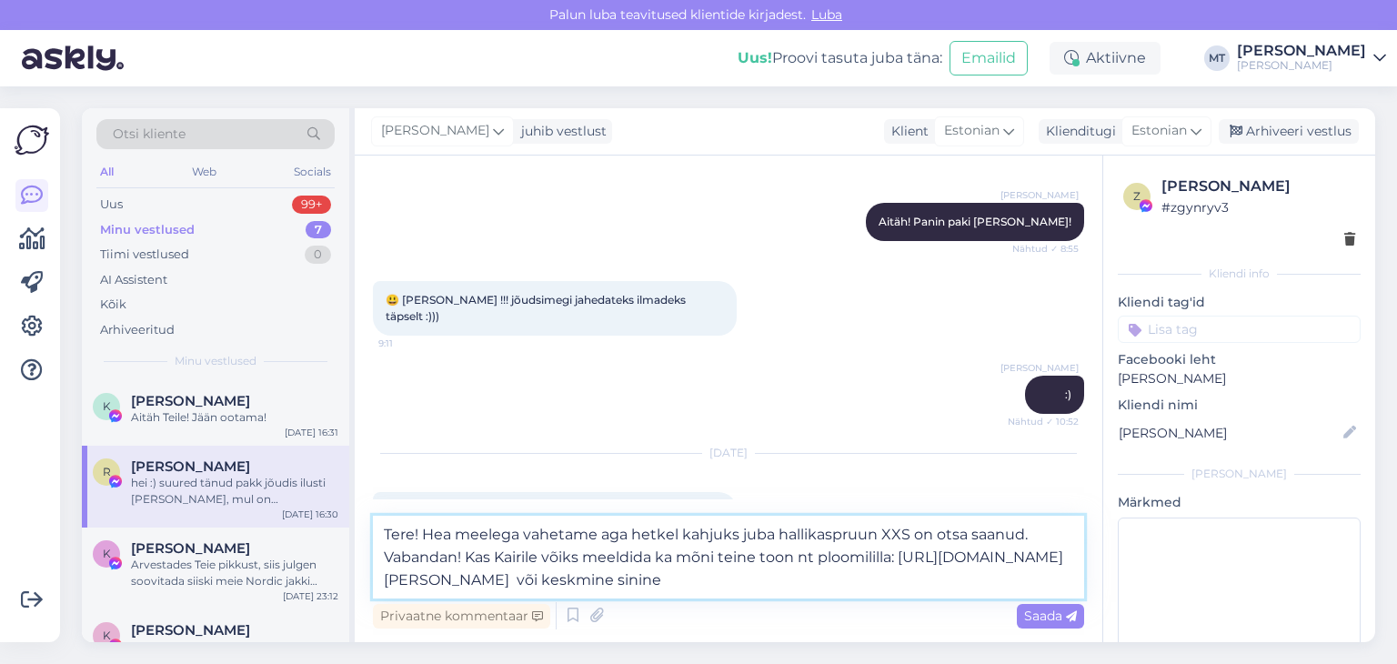
click at [794, 558] on textarea "Tere! Hea meelega vahetame aga hetkel kahjuks juba hallikaspruun XXS on otsa sa…" at bounding box center [728, 557] width 711 height 83
click at [1048, 583] on textarea "Tere! Hea meelega vahetame aga hetkel kahjuks juba hallikaspruun XXS on otsa sa…" at bounding box center [728, 557] width 711 height 83
paste textarea "[URL][DOMAIN_NAME][PERSON_NAME]"
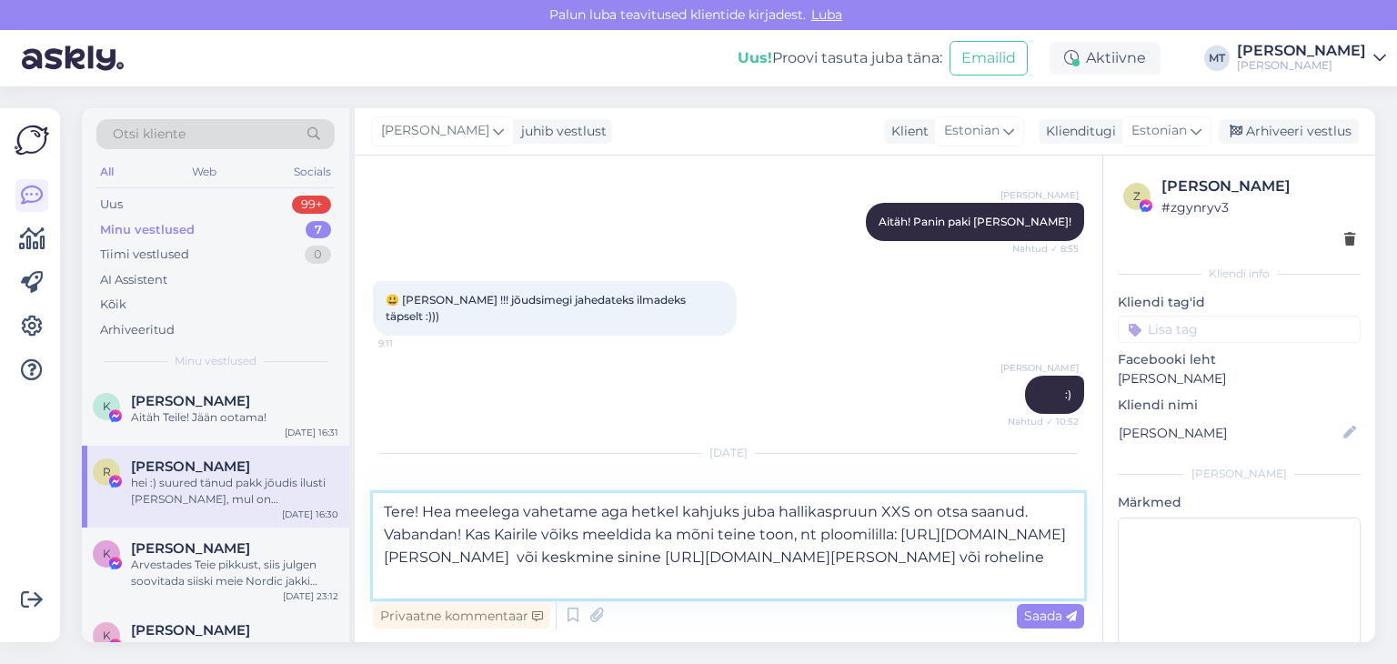
paste textarea "[URL][DOMAIN_NAME][PERSON_NAME]"
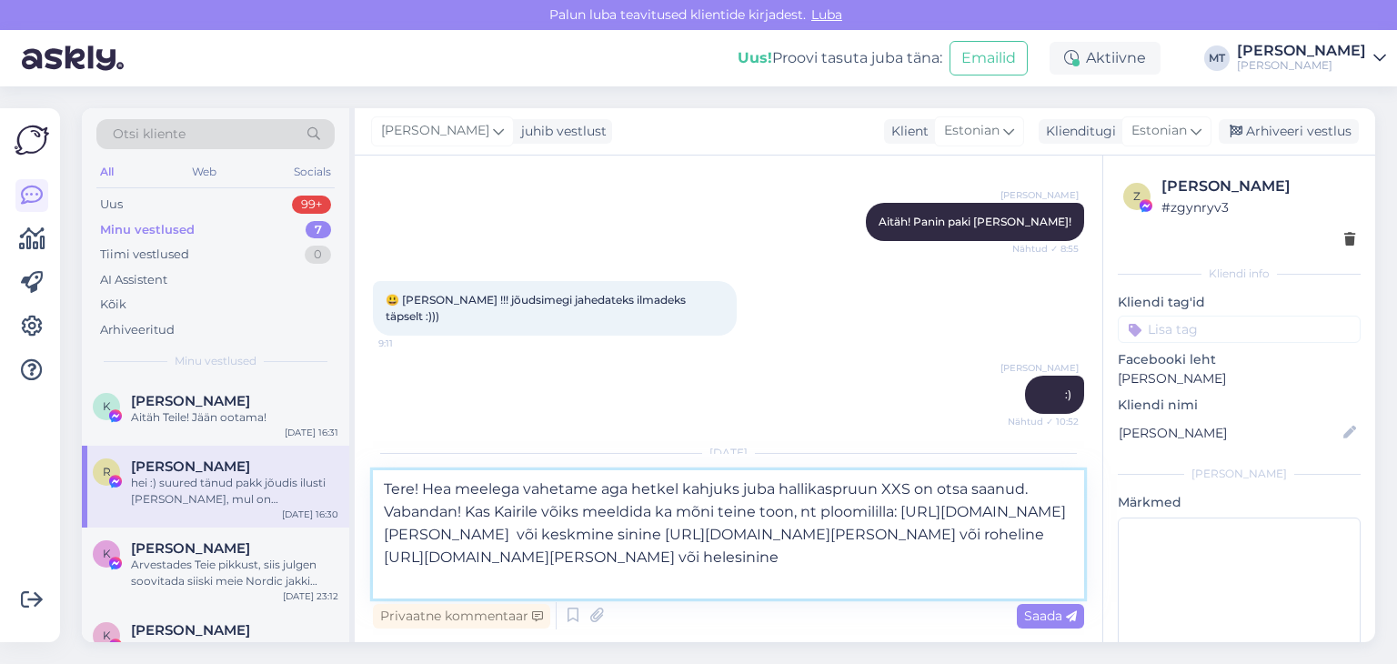
paste textarea "[URL][DOMAIN_NAME][PERSON_NAME]"
type textarea "Tere! Hea meelega vahetame aga hetkel kahjuks juba hallikaspruun XXS on otsa sa…"
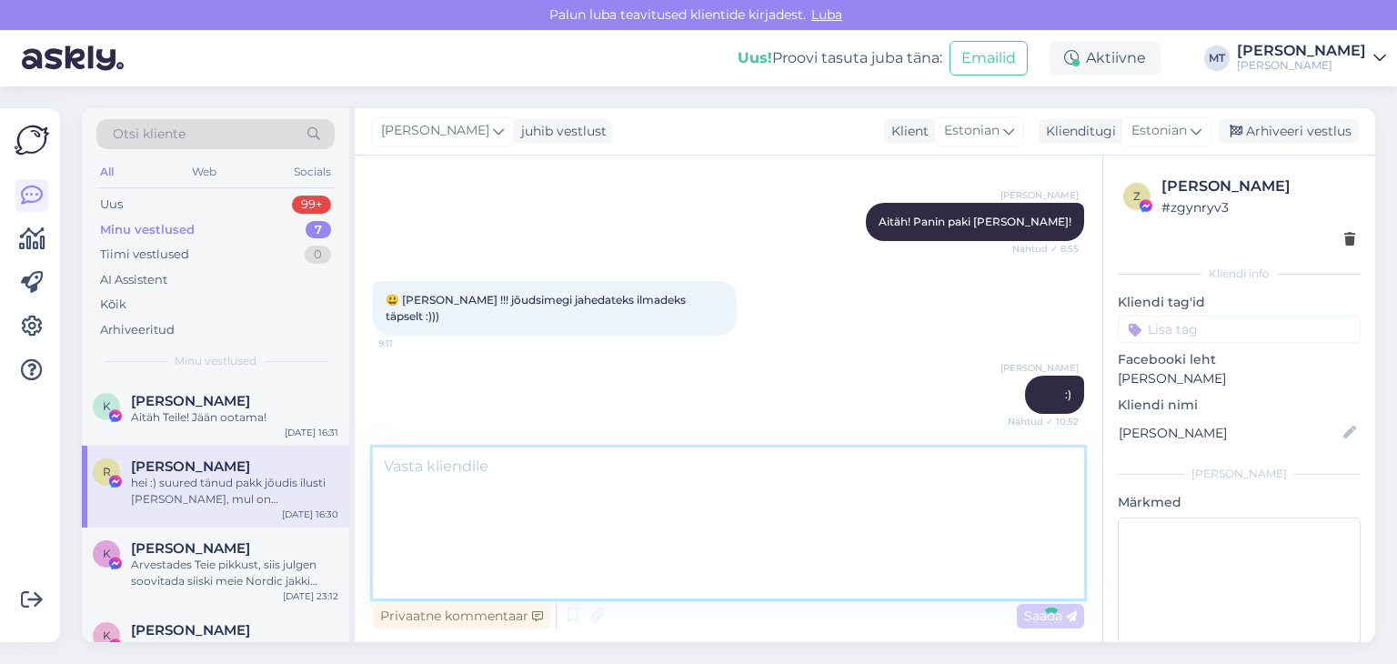
scroll to position [4912, 0]
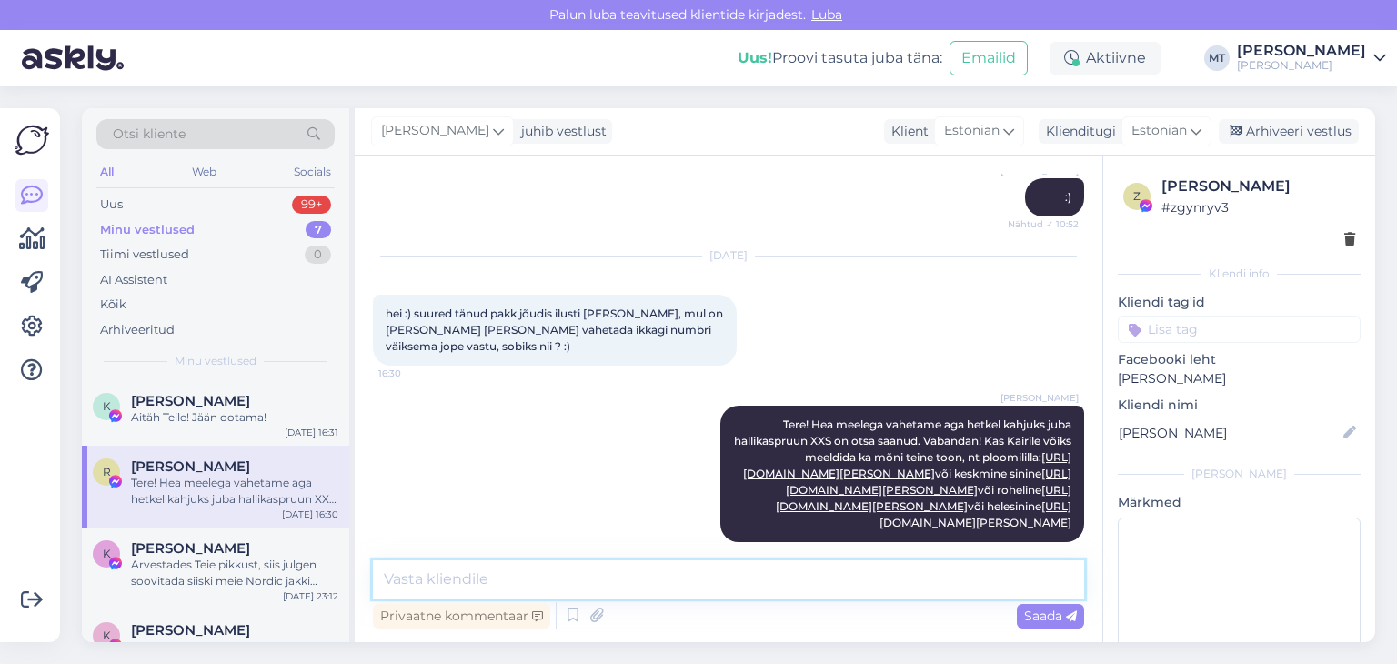
click at [633, 586] on textarea at bounding box center [728, 579] width 711 height 38
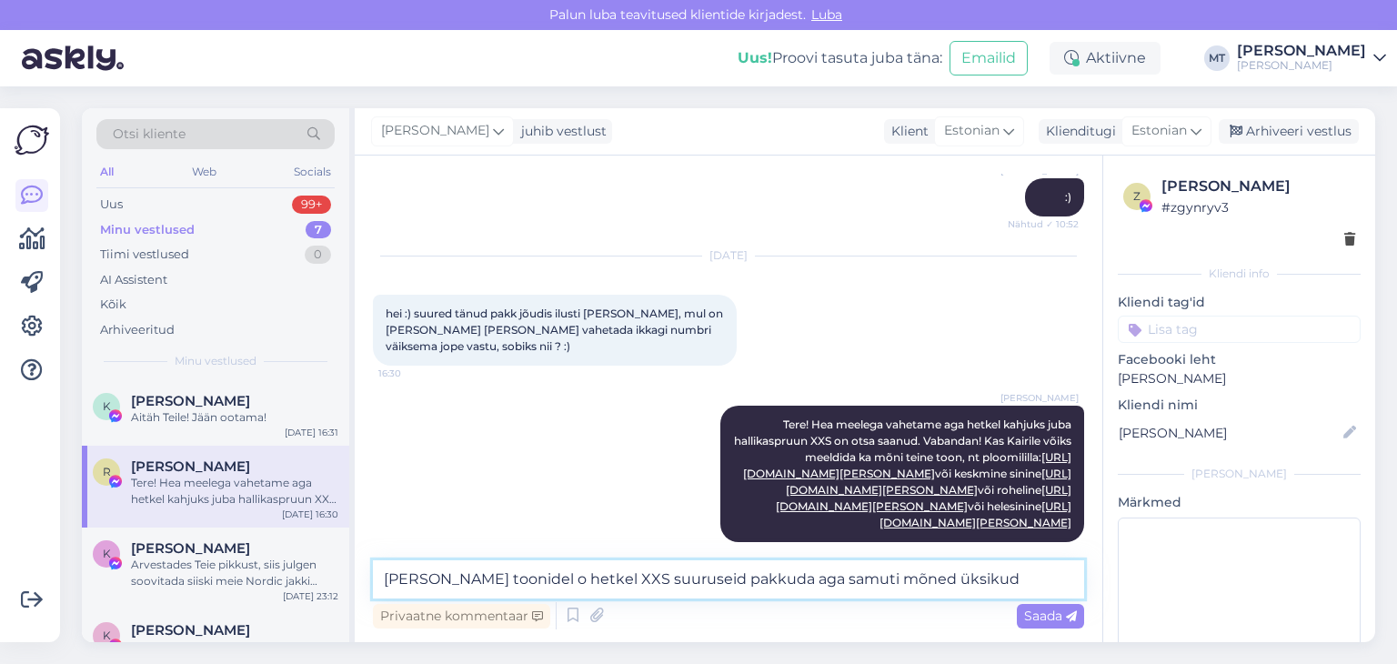
type textarea "[PERSON_NAME] toonidel o hetkel XXS suuruseid pakkuda aga samuti mõned üksikud."
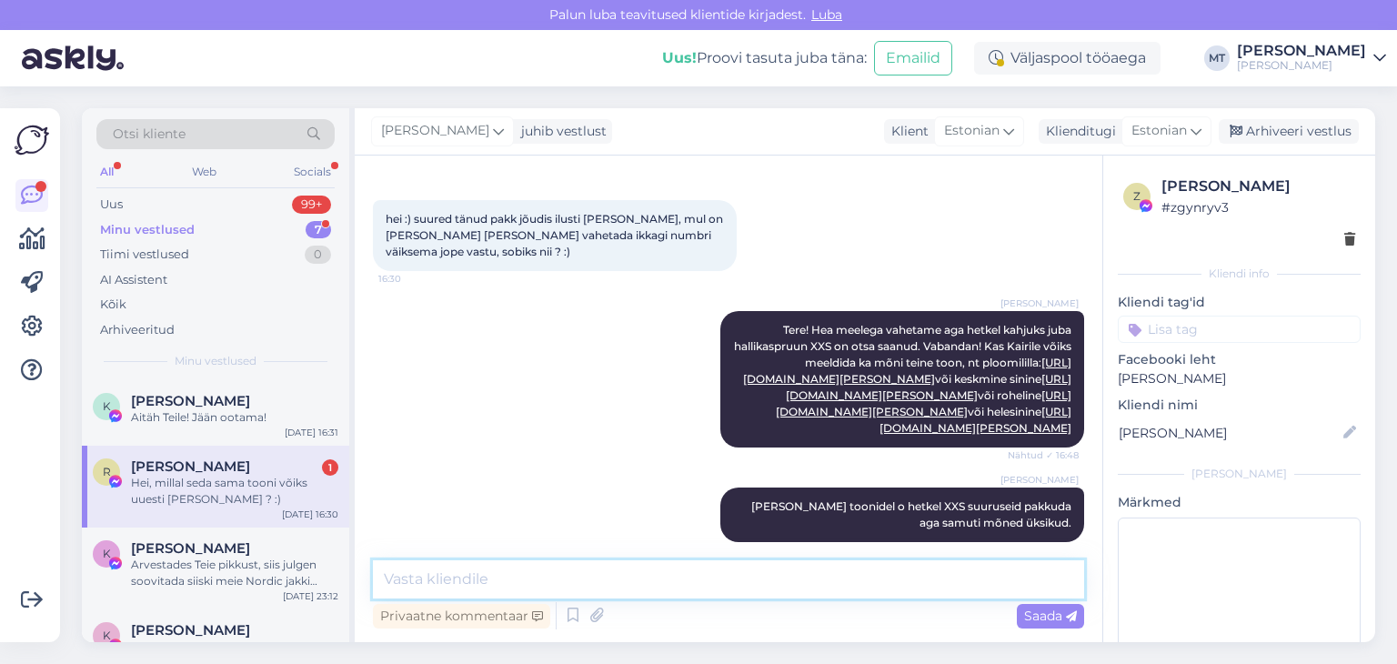
scroll to position [5085, 0]
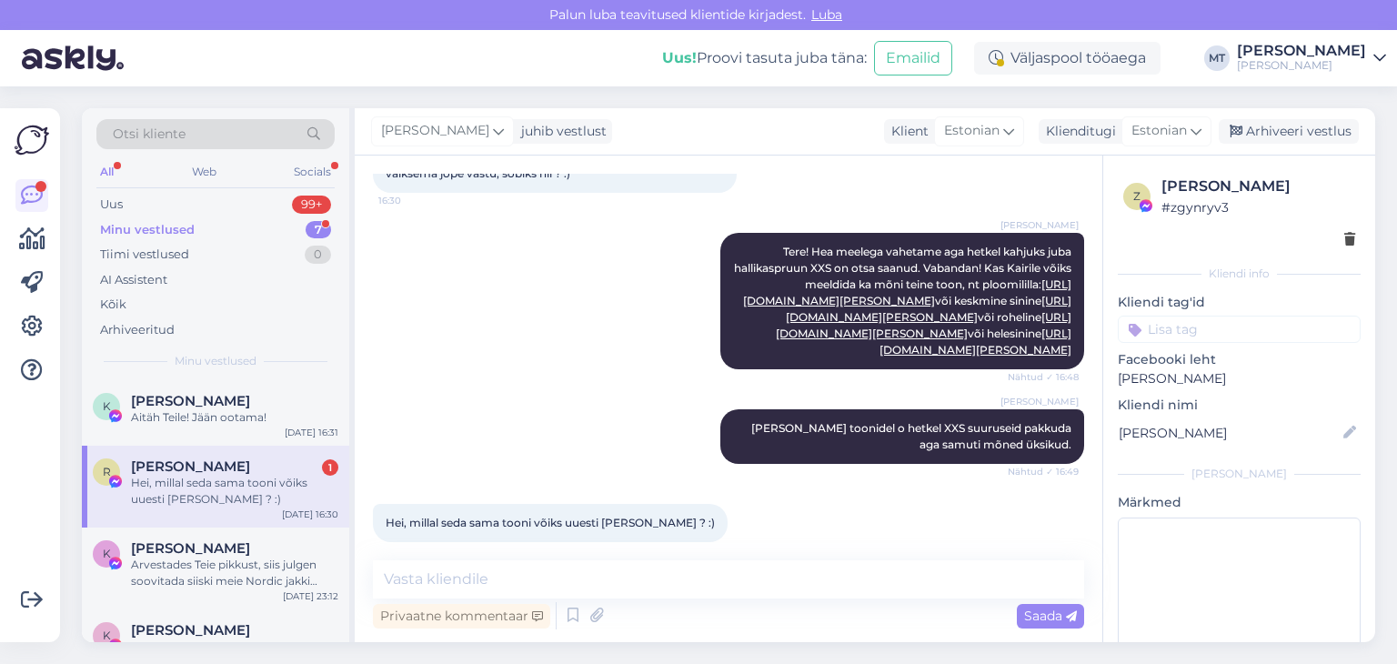
click at [185, 486] on div "Hei, millal seda sama tooni võiks uuesti [PERSON_NAME] ? :)" at bounding box center [234, 491] width 207 height 33
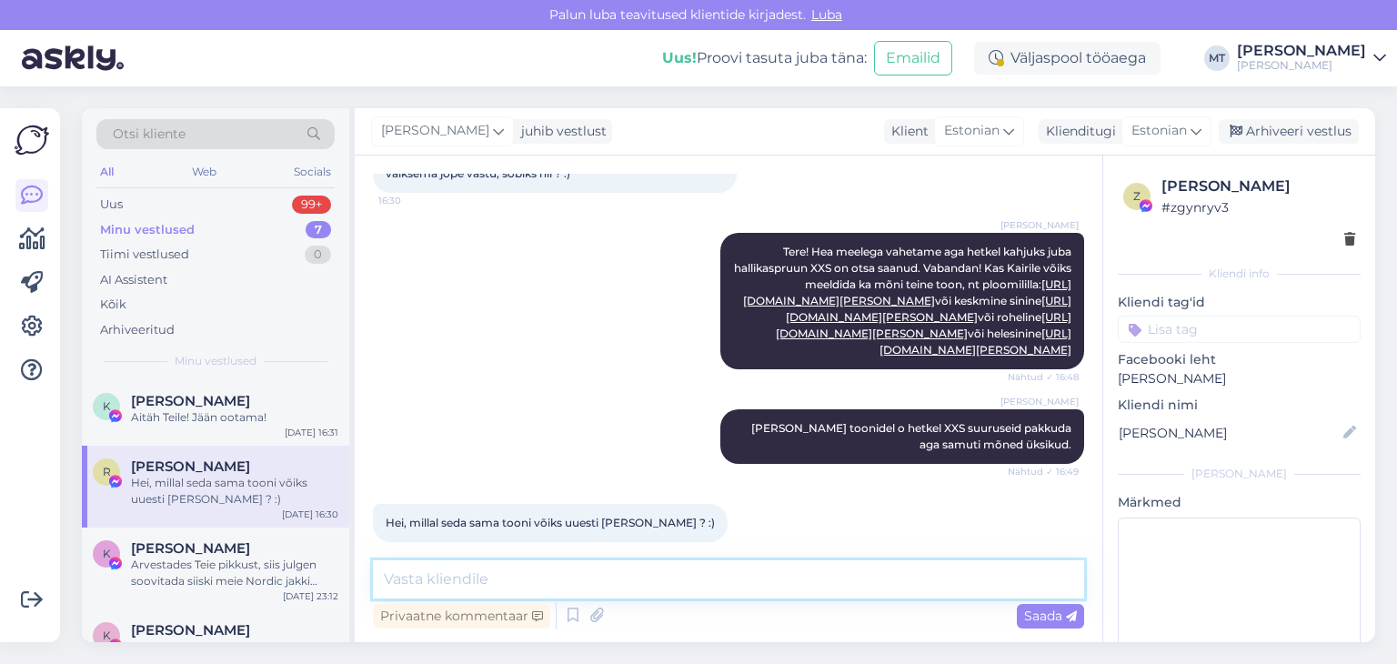
click at [542, 578] on textarea at bounding box center [728, 579] width 711 height 38
click at [404, 581] on textarea "Halikaspruuni tuleb uuesti alles uuel aastal. Vabandame!" at bounding box center [728, 579] width 711 height 38
drag, startPoint x: 532, startPoint y: 576, endPoint x: 512, endPoint y: 575, distance: 20.0
click at [495, 577] on textarea "Hallikaspruuni tuleb uuesti alles uuel aastal. Vabandame!" at bounding box center [728, 579] width 711 height 38
click at [596, 581] on textarea "Hallikaspruuni teeme uuesti alles uuel aastal. Vabandame!" at bounding box center [728, 579] width 711 height 38
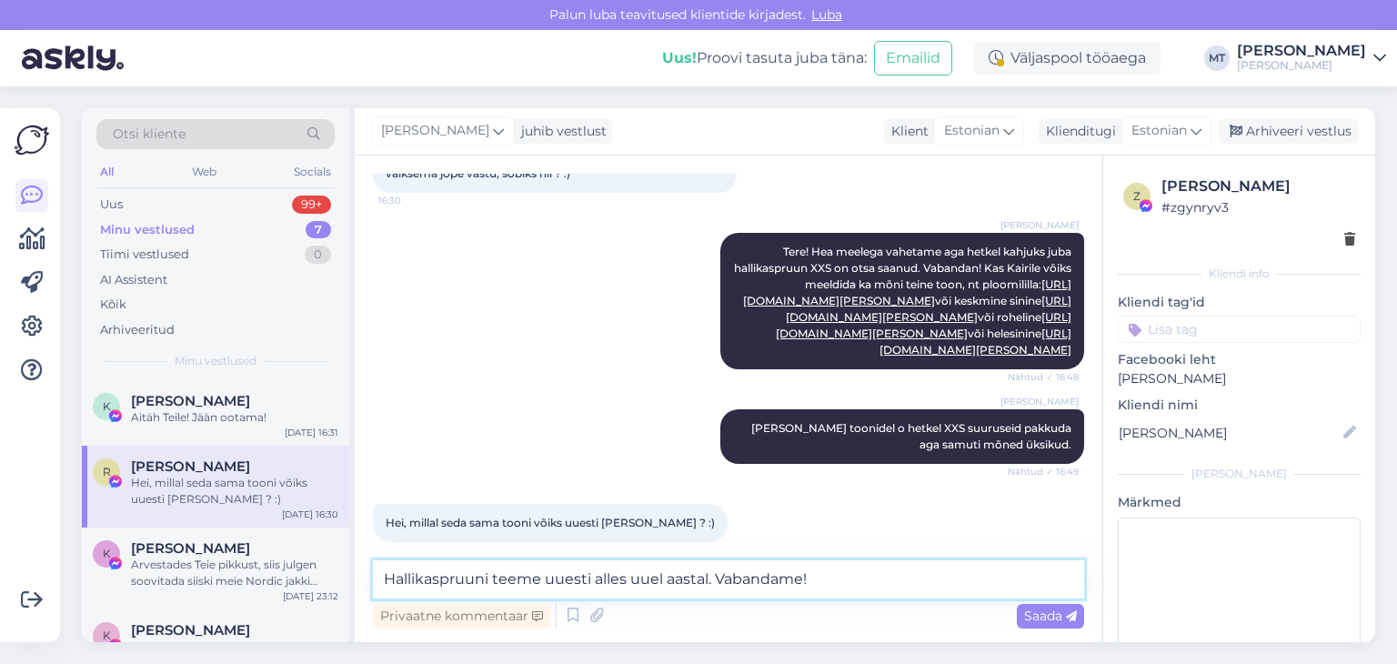
drag, startPoint x: 538, startPoint y: 577, endPoint x: 500, endPoint y: 582, distance: 38.6
click at [500, 582] on textarea "Hallikaspruuni teeme uuesti alles uuel aastal. Vabandame!" at bounding box center [728, 579] width 711 height 38
type textarea "Hallikaspruuni toodame uuesti alles uuel aastal. Vabandame!"
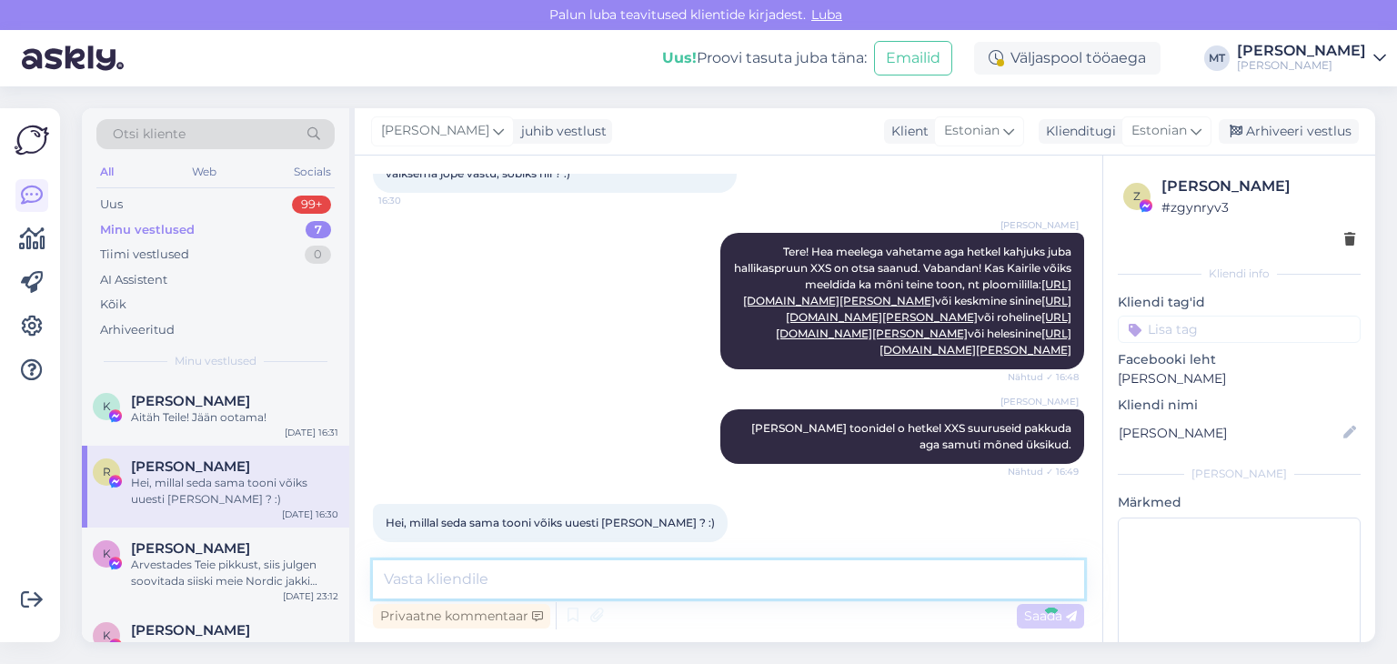
scroll to position [5163, 0]
